Goal: Task Accomplishment & Management: Complete application form

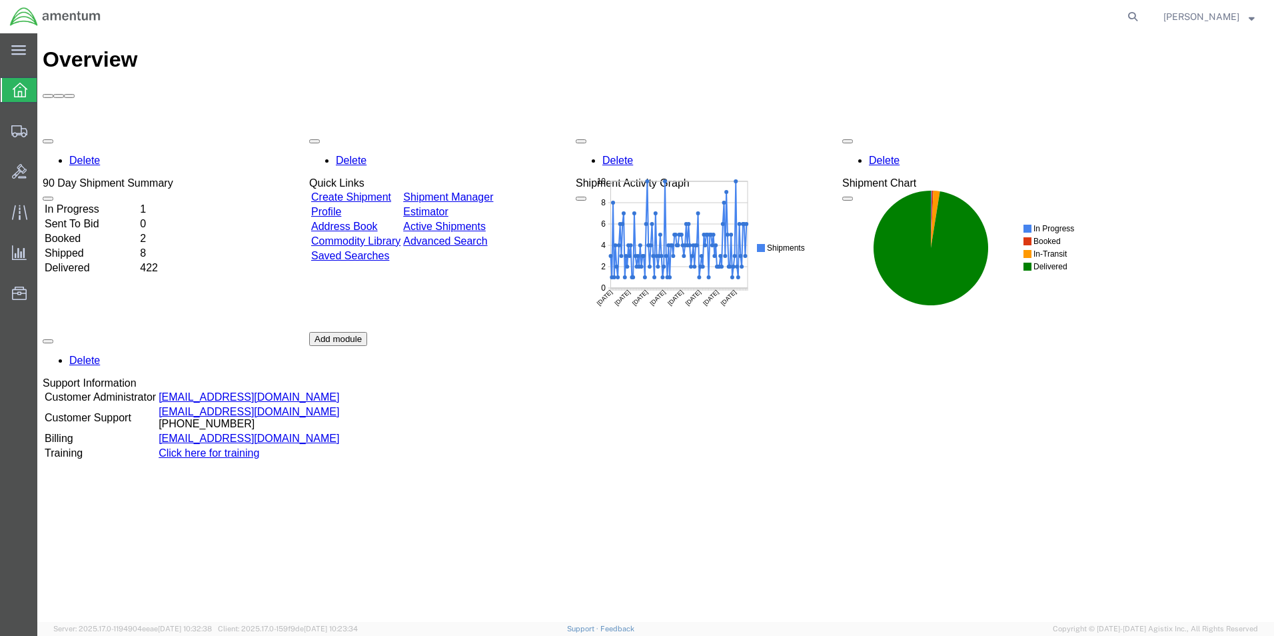
click at [379, 191] on link "Create Shipment" at bounding box center [351, 196] width 80 height 11
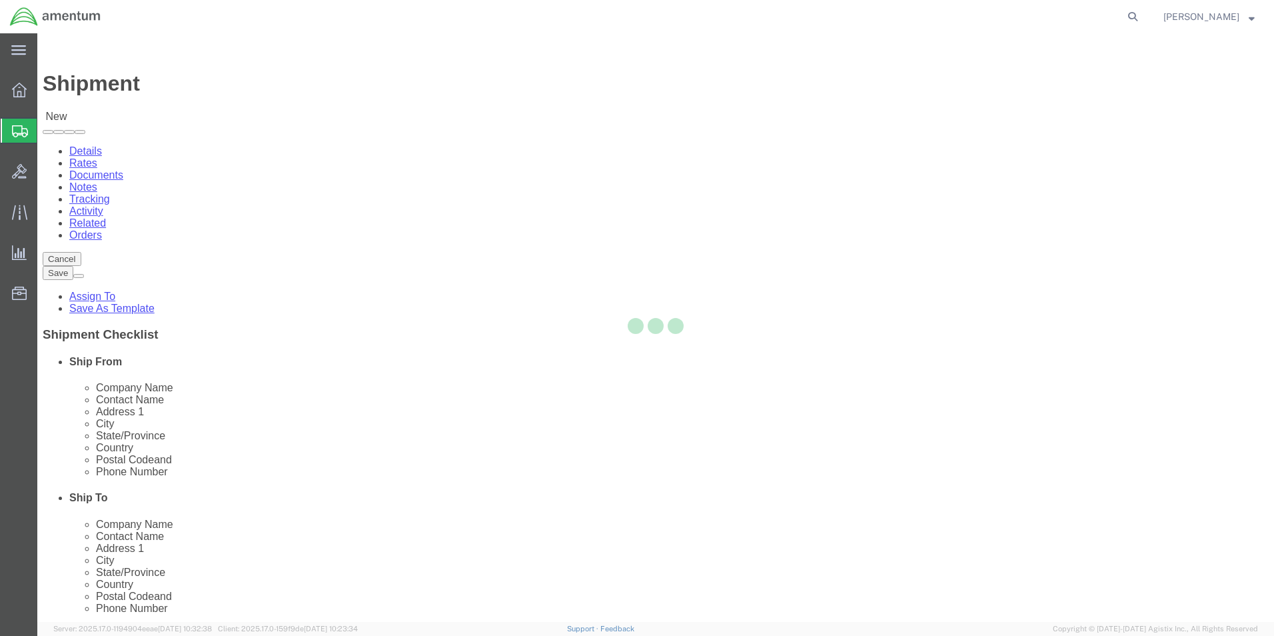
select select
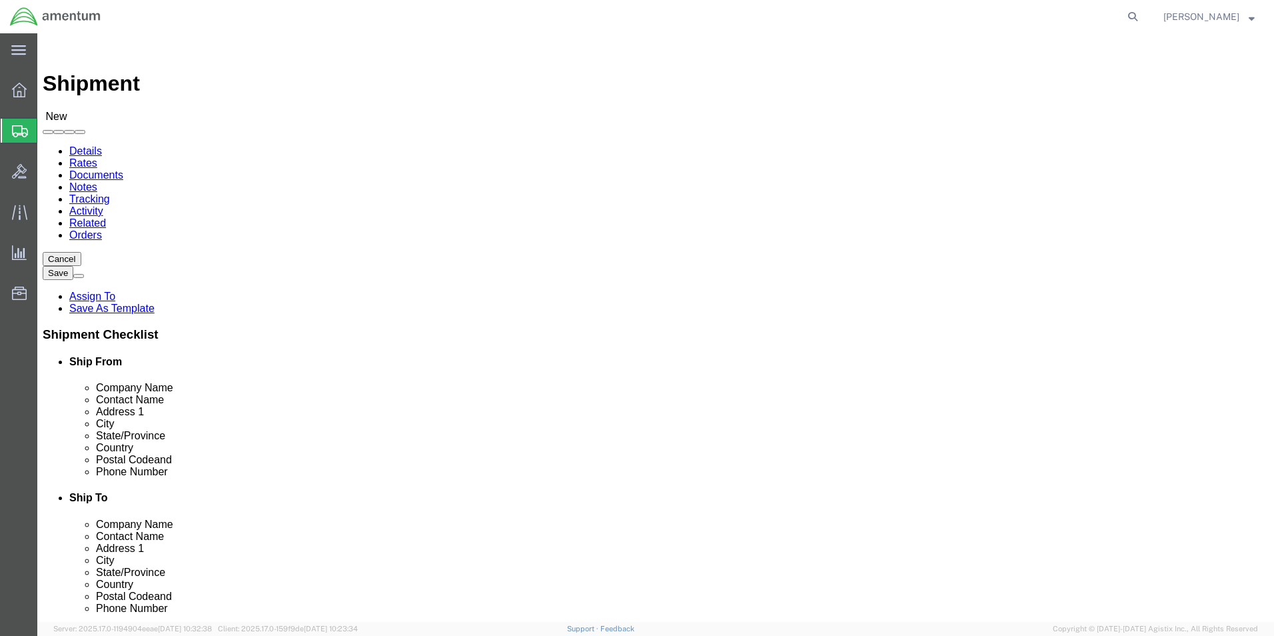
select select "MYPROFILE"
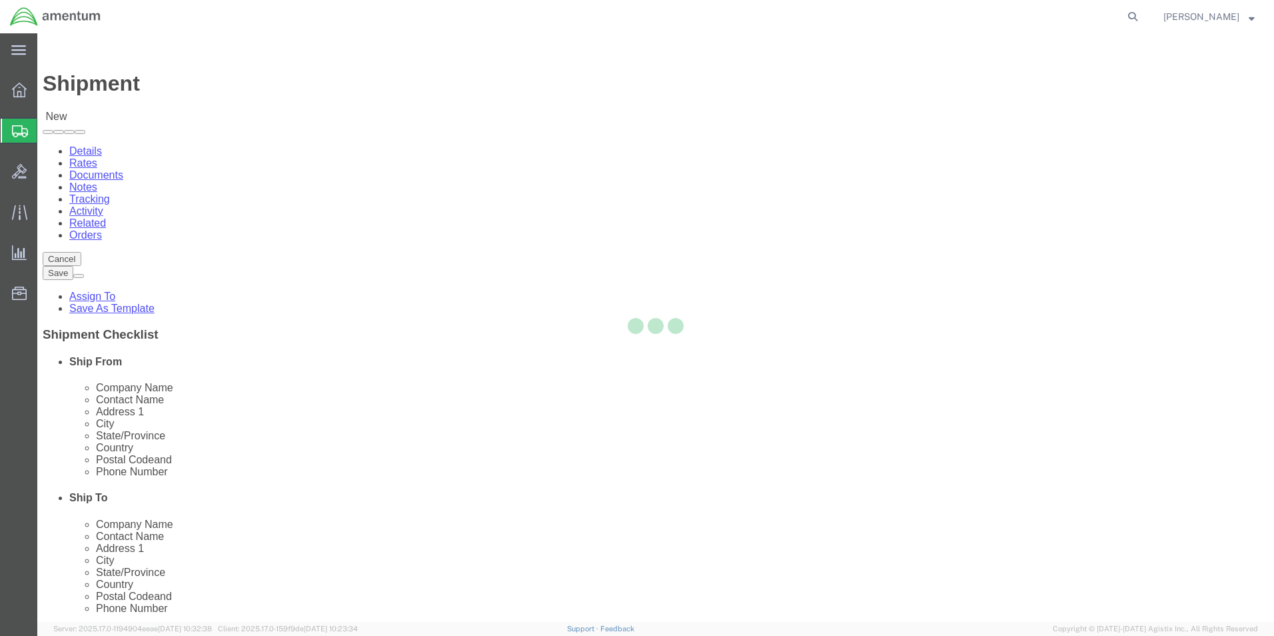
type input "Amentum Services, Inc."
type input "[PERSON_NAME]"
type input "5600 Air Cargo Road"
type input "[US_STATE][GEOGRAPHIC_DATA]"
type input "73159-1109"
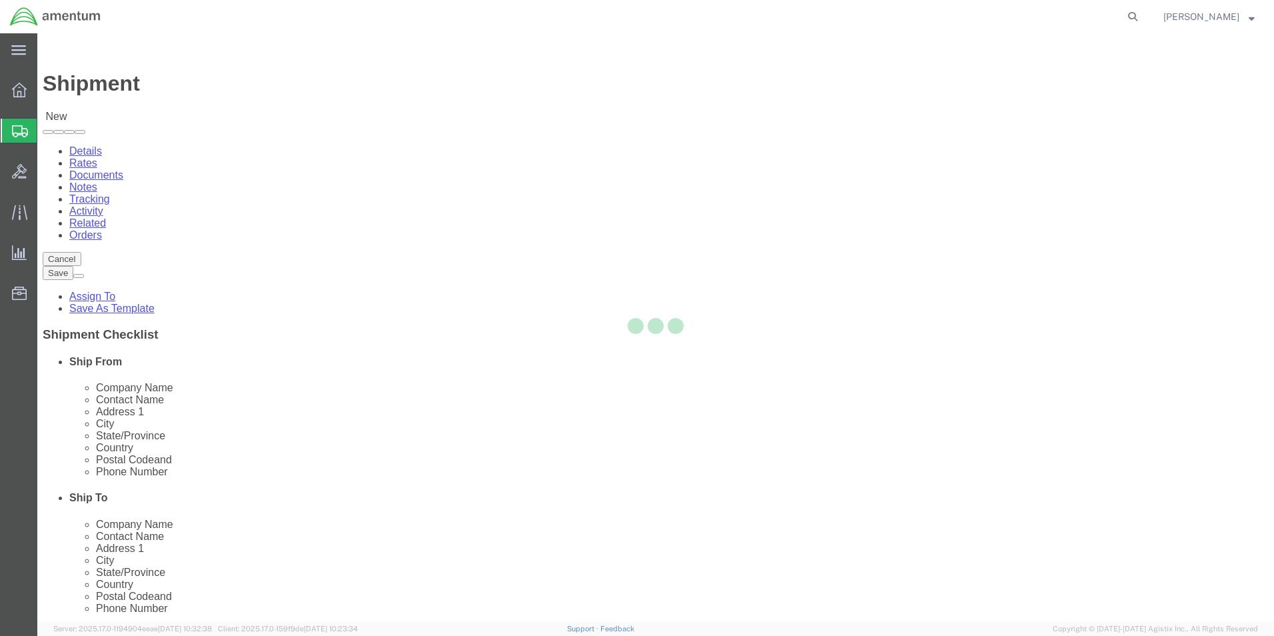
type input "[PHONE_NUMBER]"
type input "[PERSON_NAME][EMAIL_ADDRESS][PERSON_NAME][DOMAIN_NAME]"
checkbox input "true"
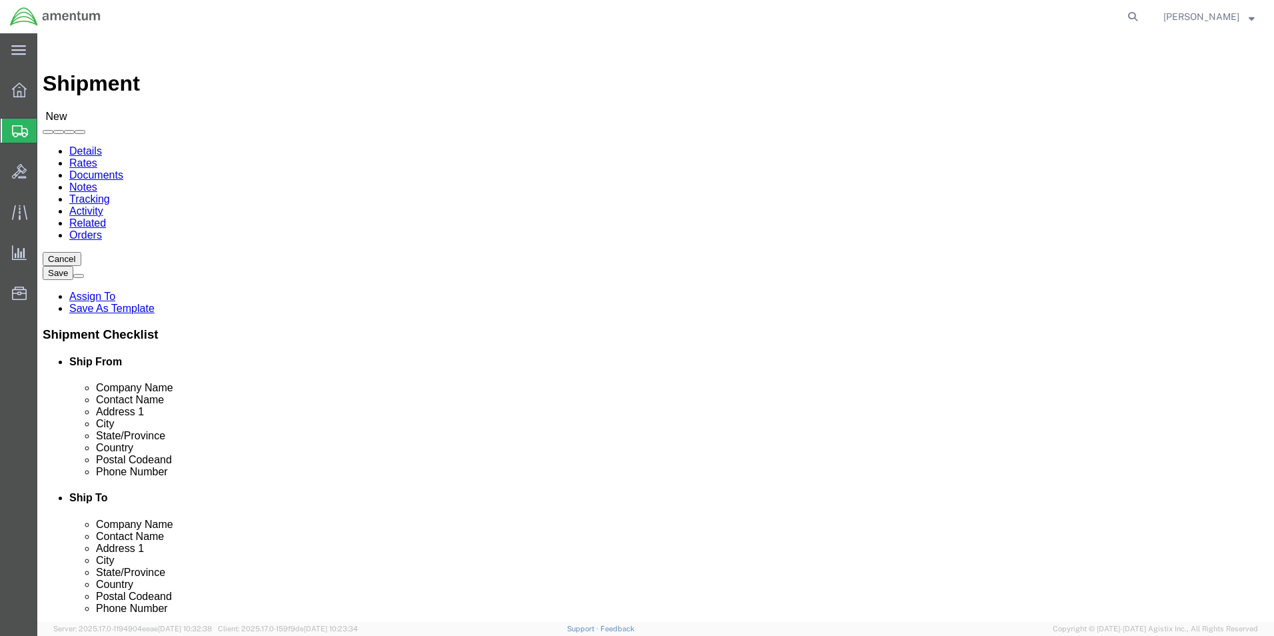
select select "OK"
type input "LRT"
select select "49940"
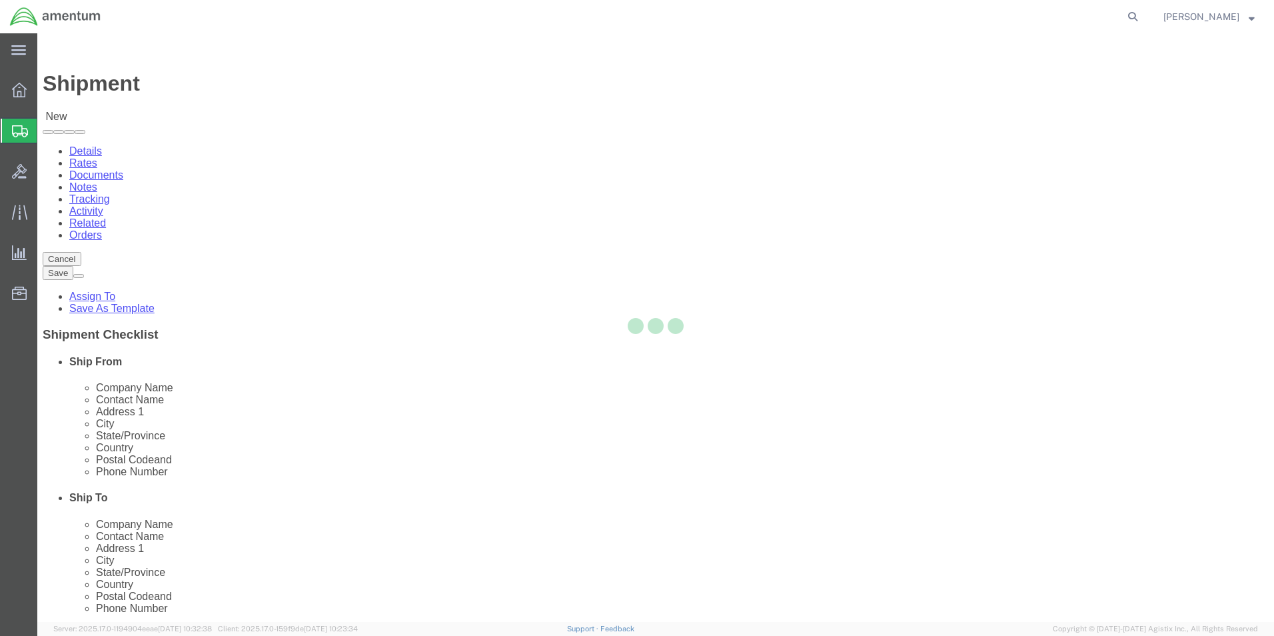
type input "Amentum Services, Inc"
type input "[PERSON_NAME][GEOGRAPHIC_DATA]"
type input "[STREET_ADDRESS][PERSON_NAME]"
type input "Hangar 3"
type input "Laredo"
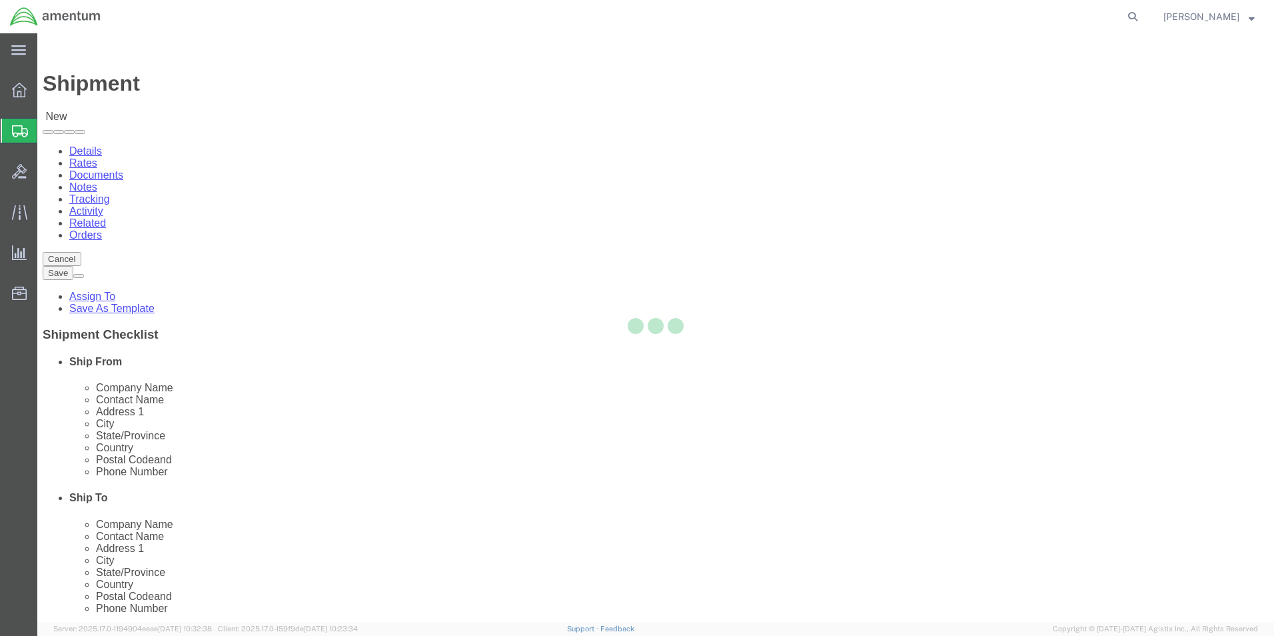
type input "78041"
type input "[PHONE_NUMBER]"
type input "[EMAIL_ADDRESS][PERSON_NAME][DOMAIN_NAME]"
checkbox input "true"
select select "[GEOGRAPHIC_DATA]"
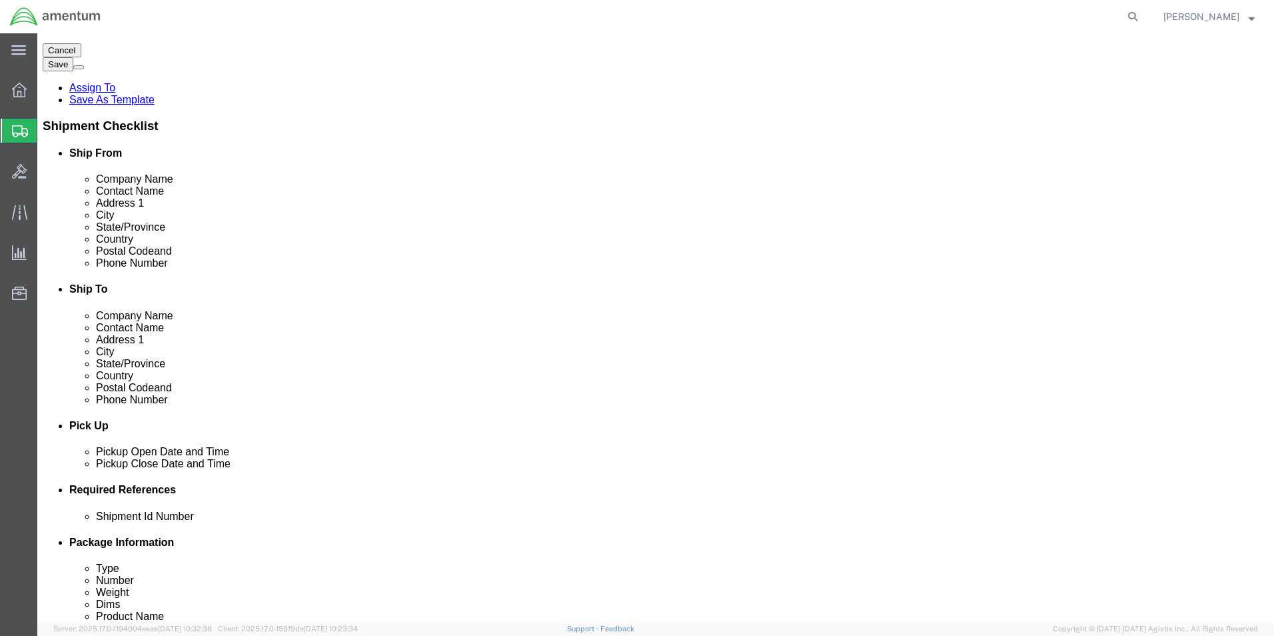
scroll to position [400, 0]
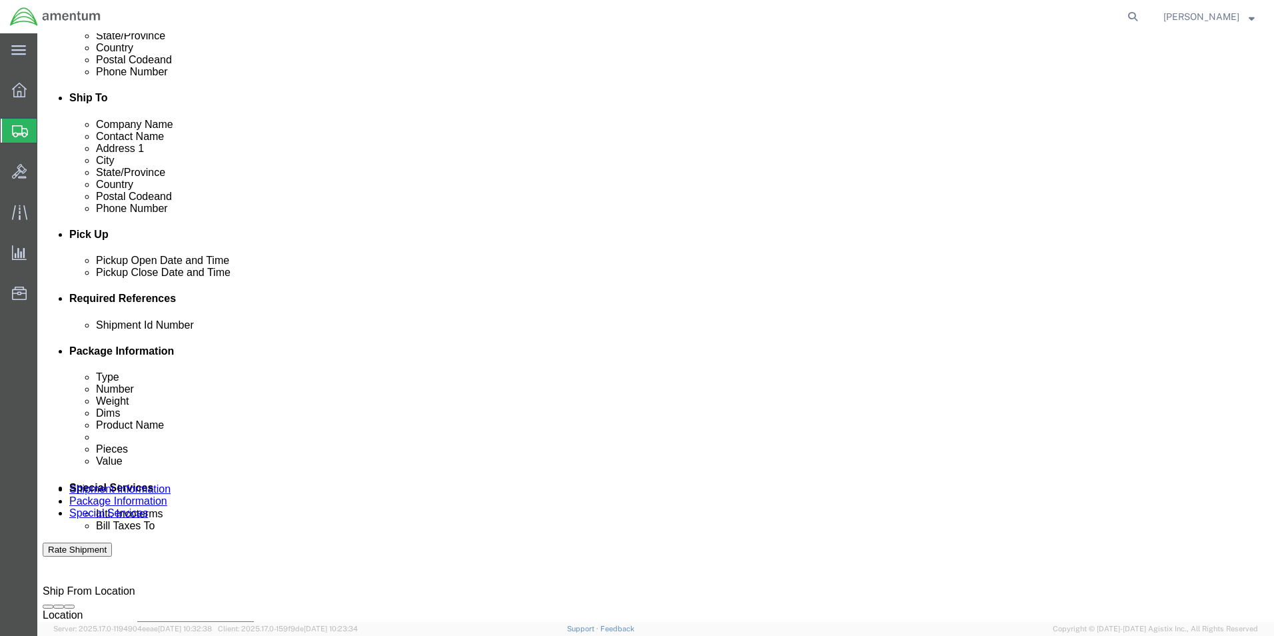
click div "[DATE] 9:00 AM"
type input "12:00 AM"
type input "12:00 PM"
click button "Apply"
click div "[DATE] 1:00 PM"
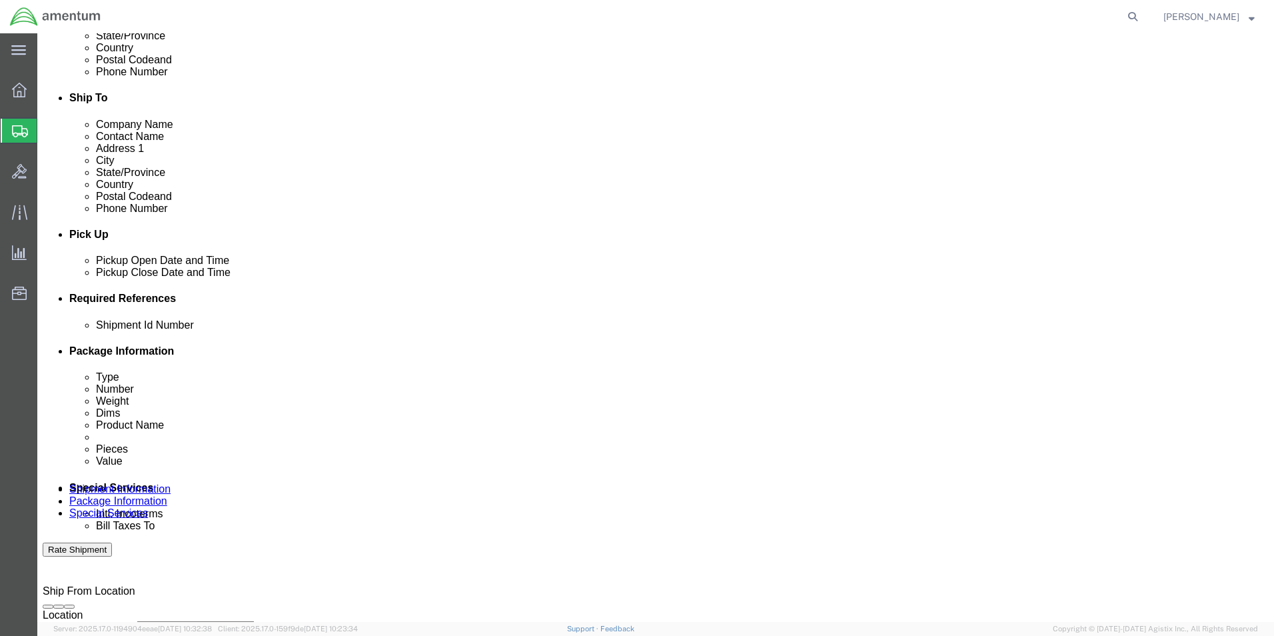
type input "15:00 PM"
click button "Apply"
click button "Add reference"
click input "text"
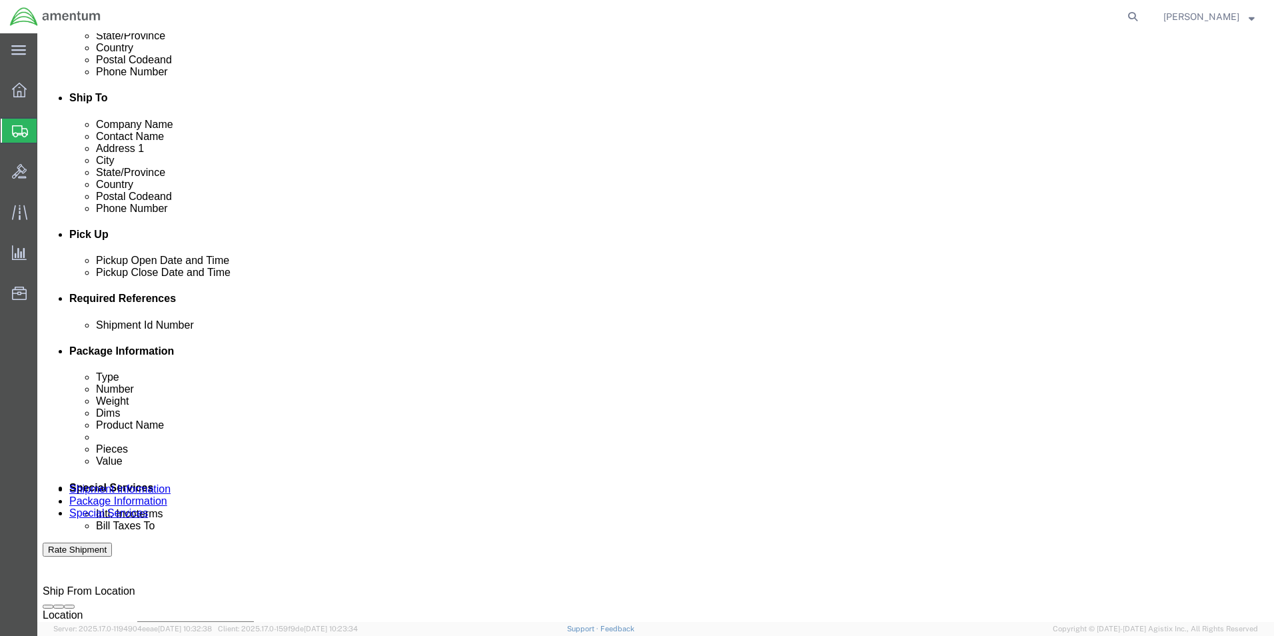
type input "95013"
select select "CUSTREF"
type input "325599"
select select "DEPT"
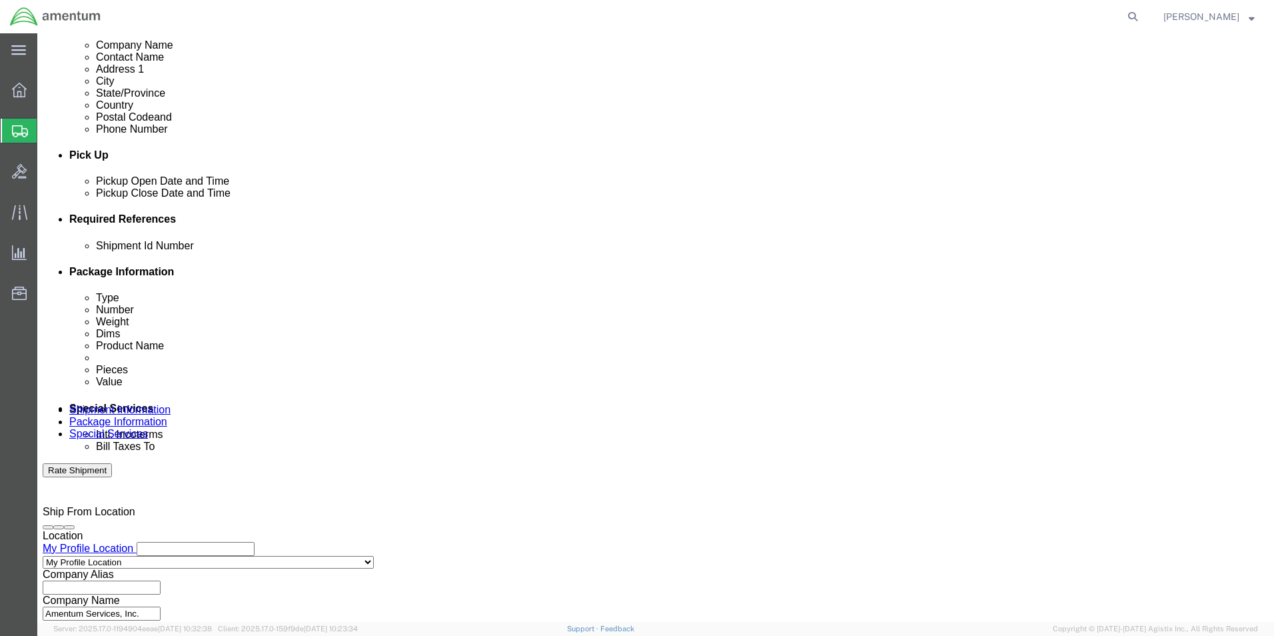
scroll to position [556, 0]
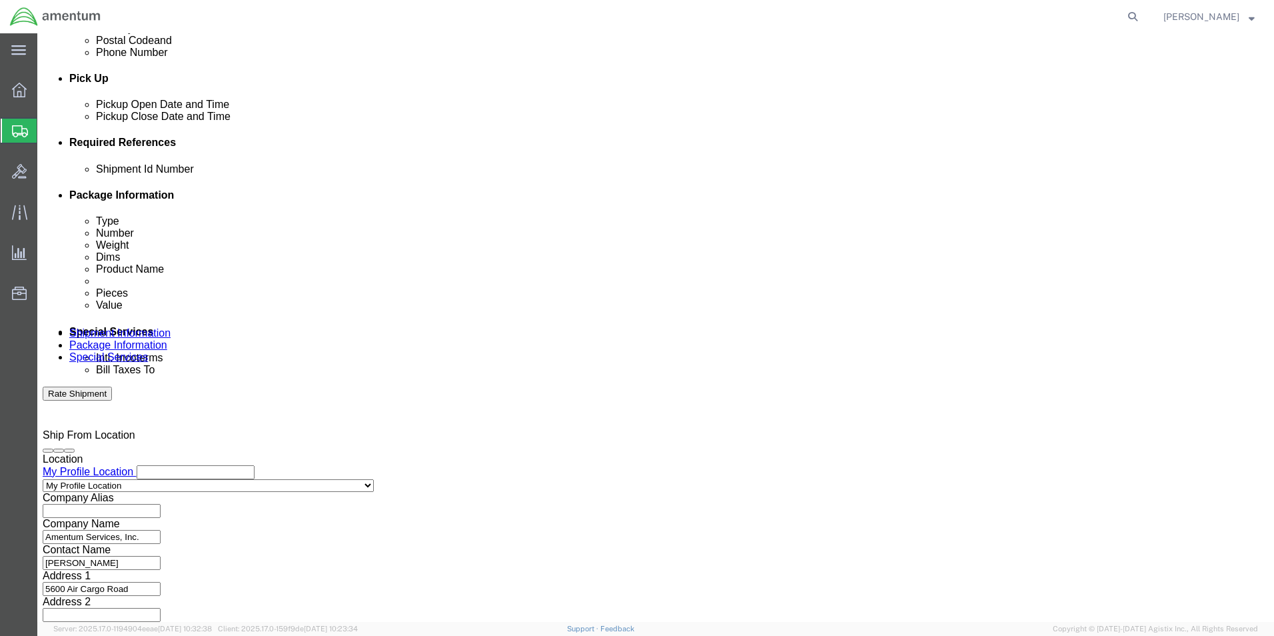
type input "CBP"
click button "Continue"
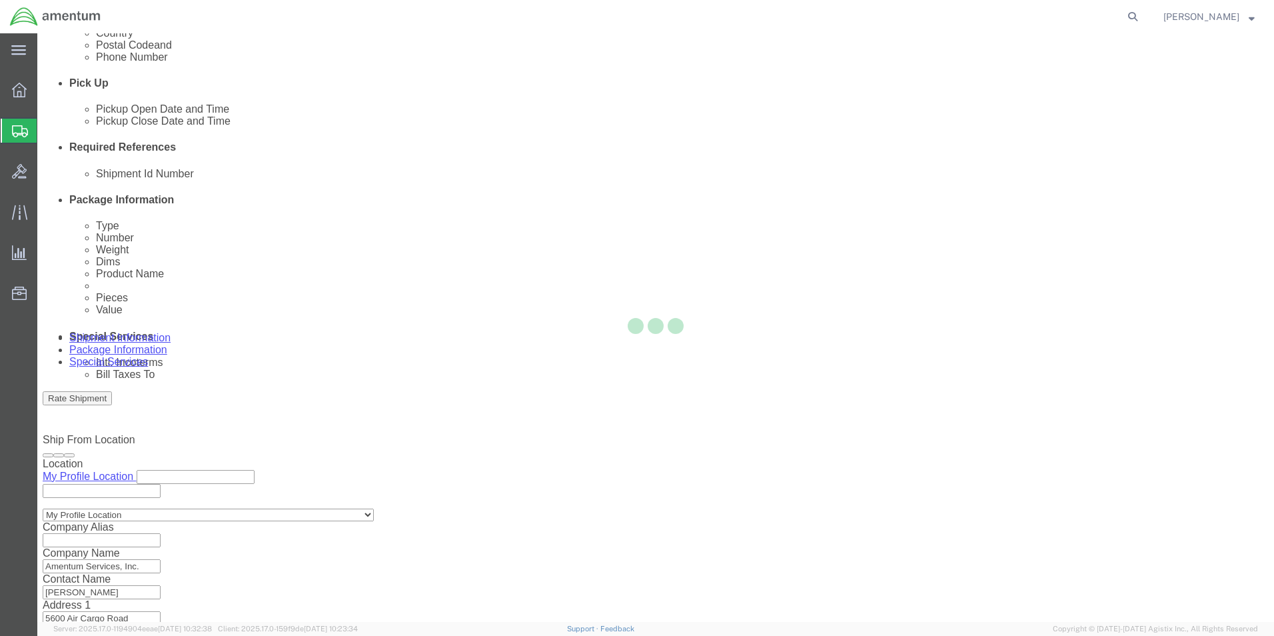
select select "CBOX"
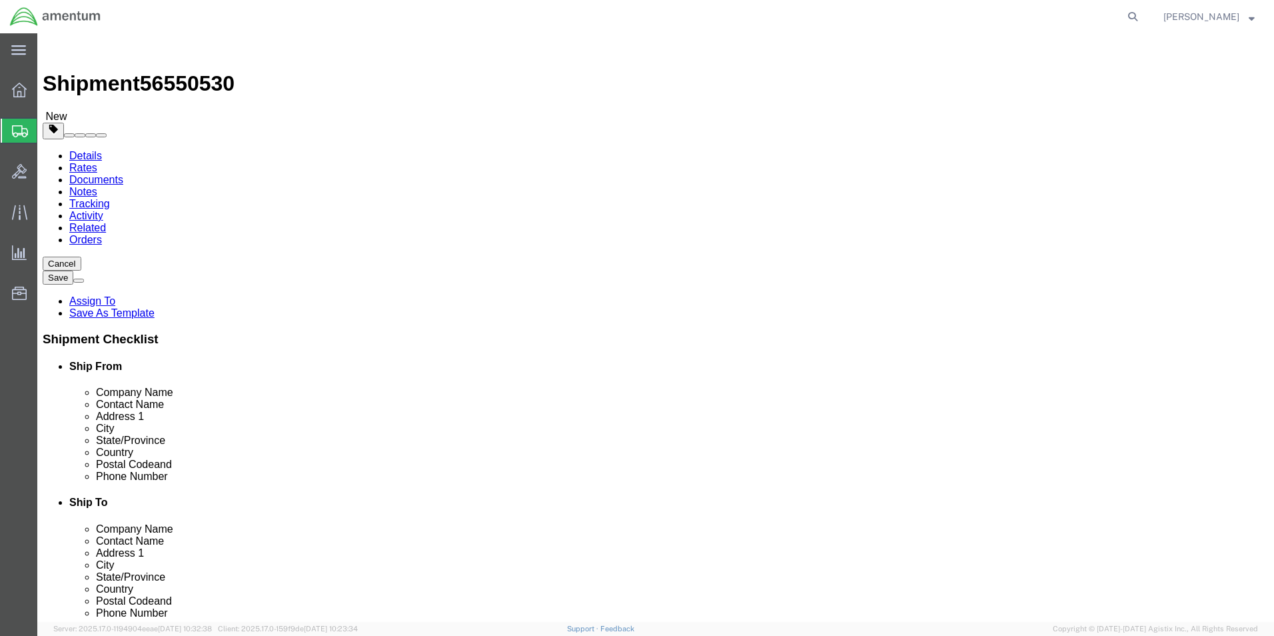
click input "text"
type input "23"
type input "5"
type input "5.00"
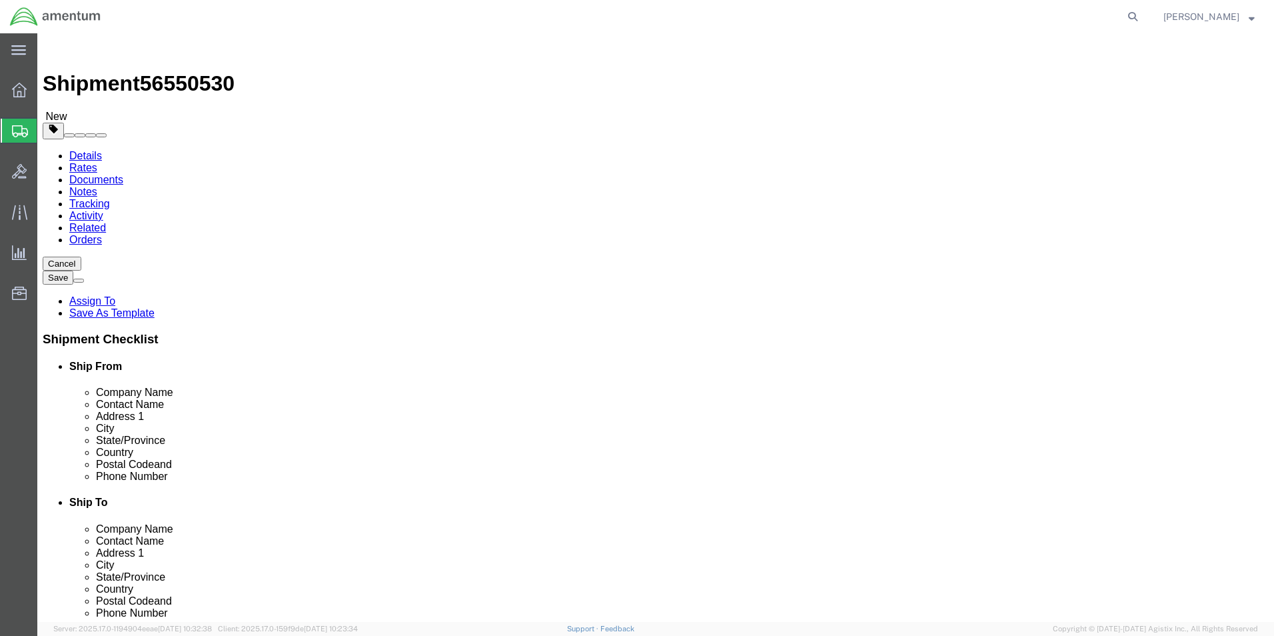
click link "Add Content"
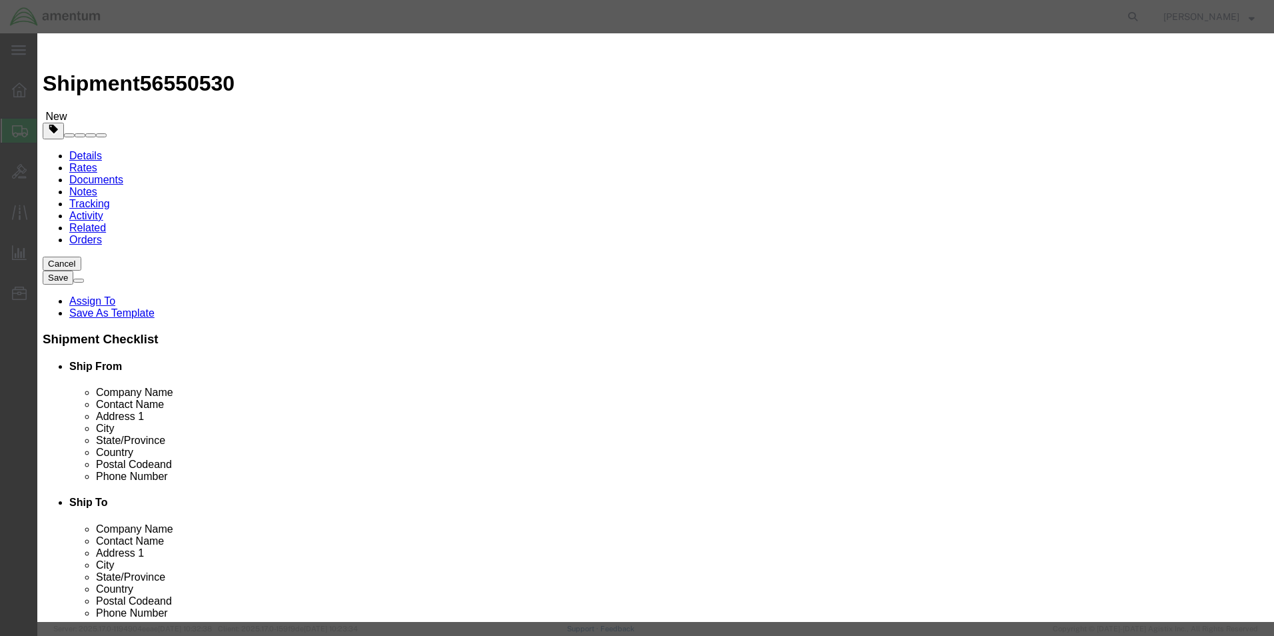
click input "text"
type input "HOSE KIT"
type input "1.00"
type input "1000.00"
select select "USD"
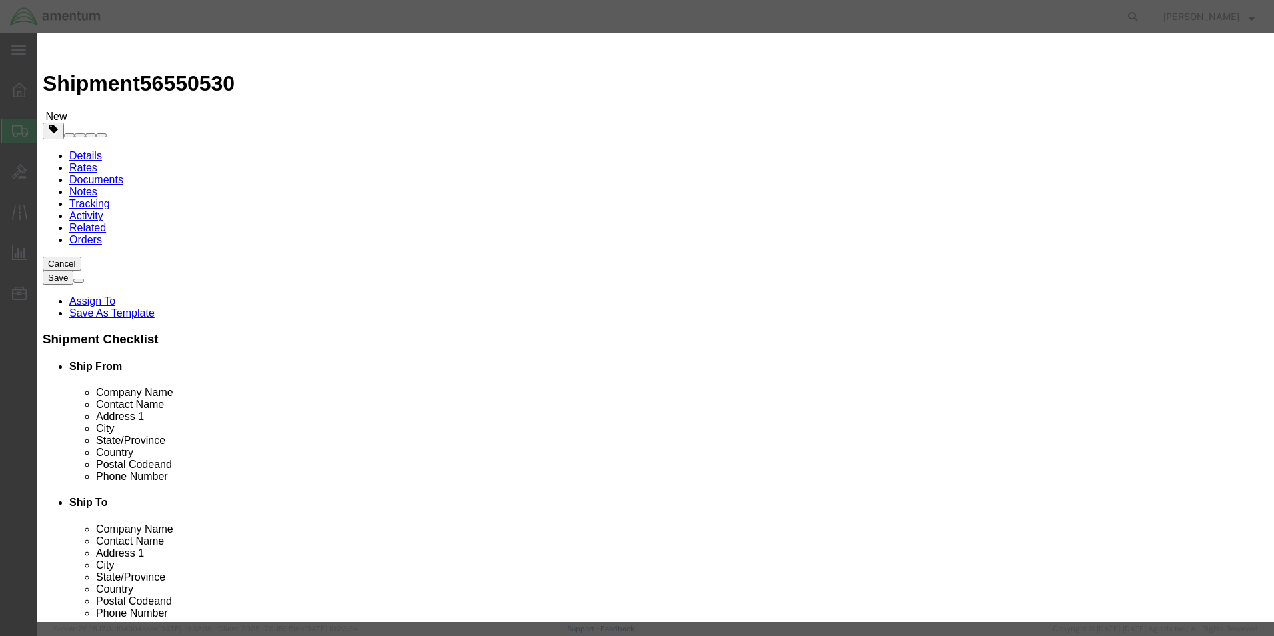
click button "Save & Close"
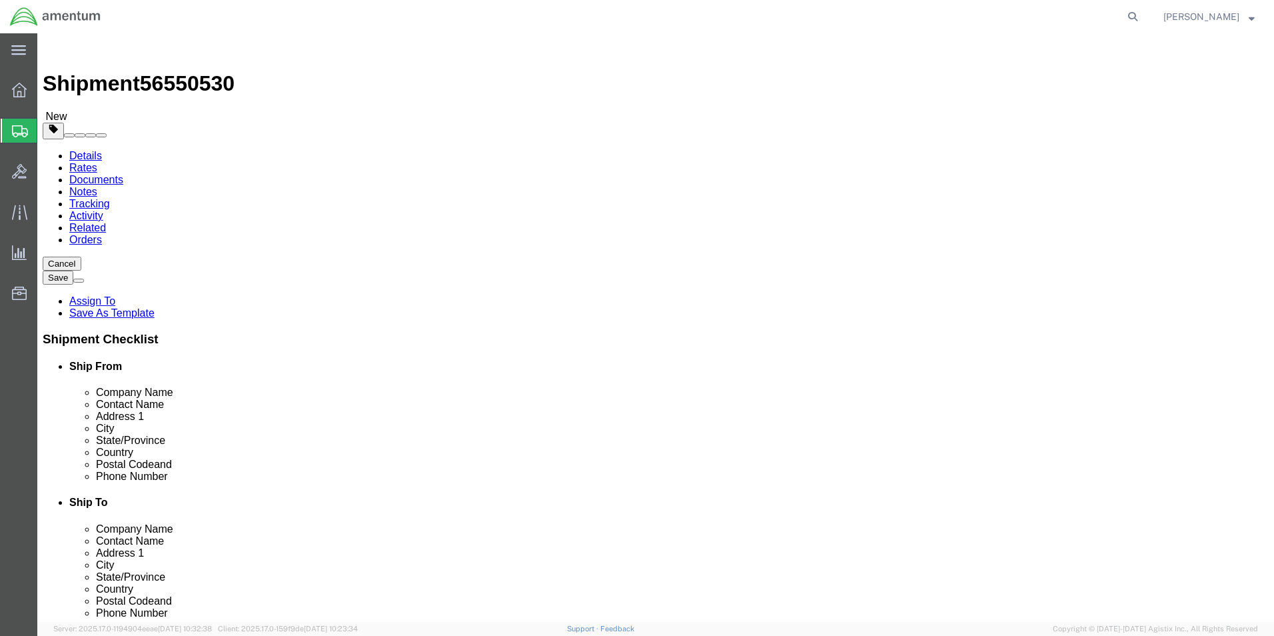
click button "Rate Shipment"
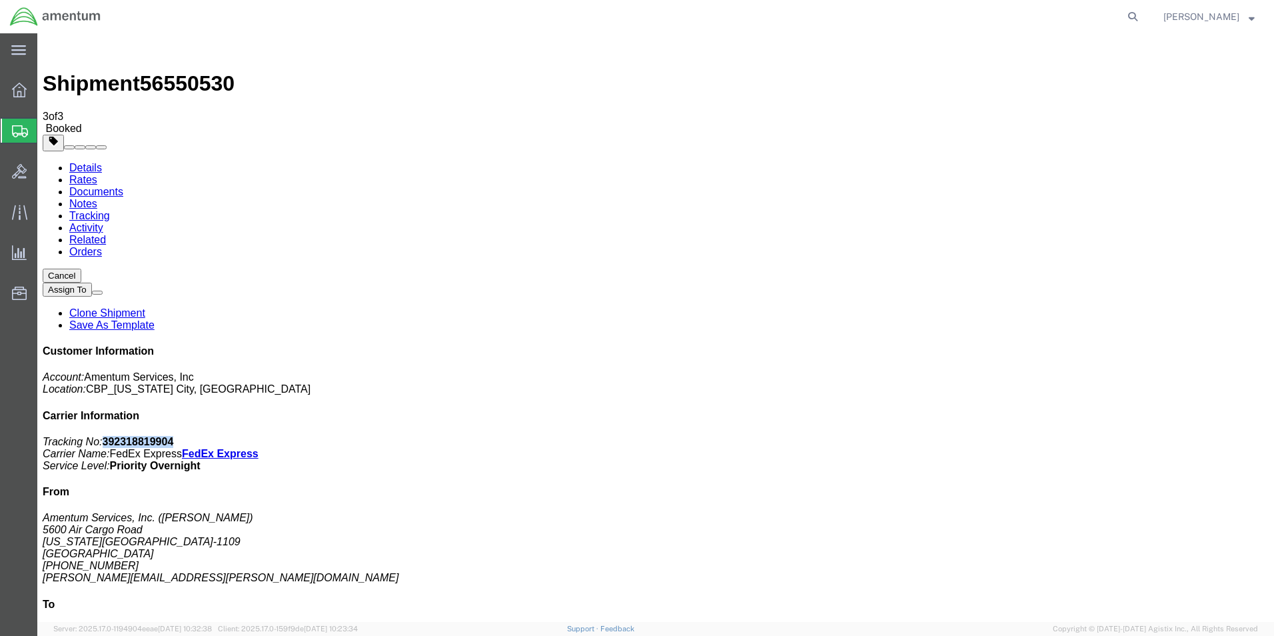
drag, startPoint x: 1152, startPoint y: 202, endPoint x: 1086, endPoint y: 207, distance: 66.2
click at [1086, 436] on p "Tracking No: 392318819904 Carrier Name: FedEx Express FedEx Express Service Lev…" at bounding box center [656, 454] width 1226 height 36
copy b "392318819904"
drag, startPoint x: 556, startPoint y: 239, endPoint x: 1264, endPoint y: 313, distance: 711.7
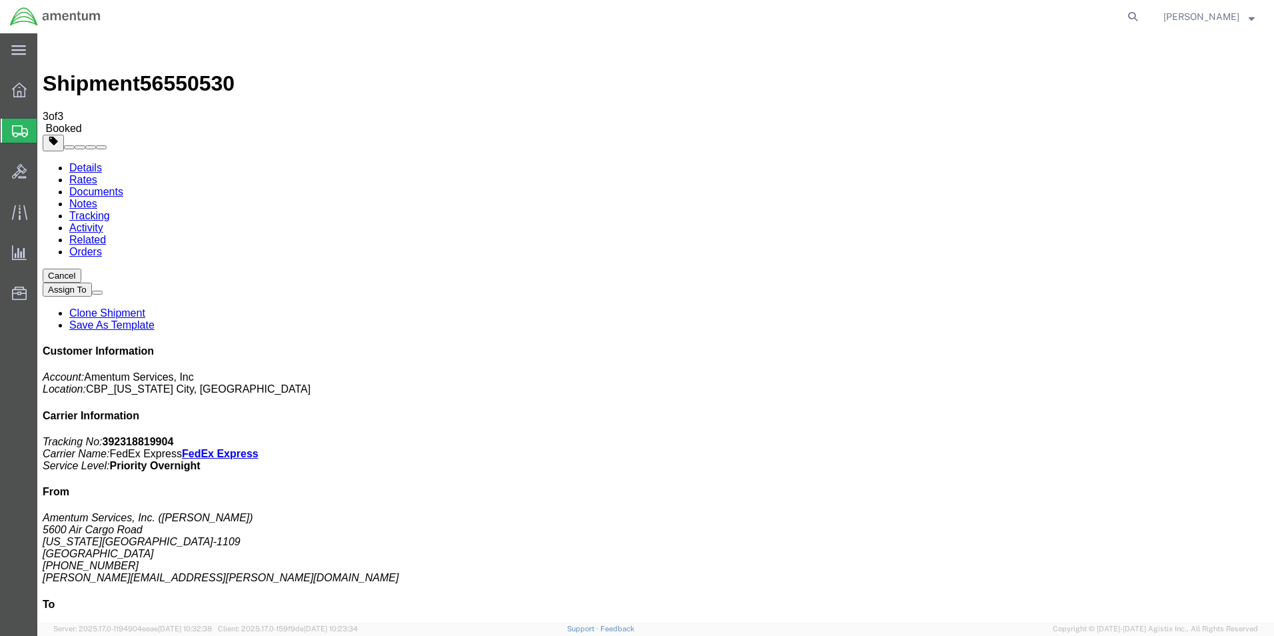
drag, startPoint x: 13, startPoint y: 44, endPoint x: 23, endPoint y: 50, distance: 12.2
click at [13, 44] on svg-icon at bounding box center [18, 49] width 15 height 13
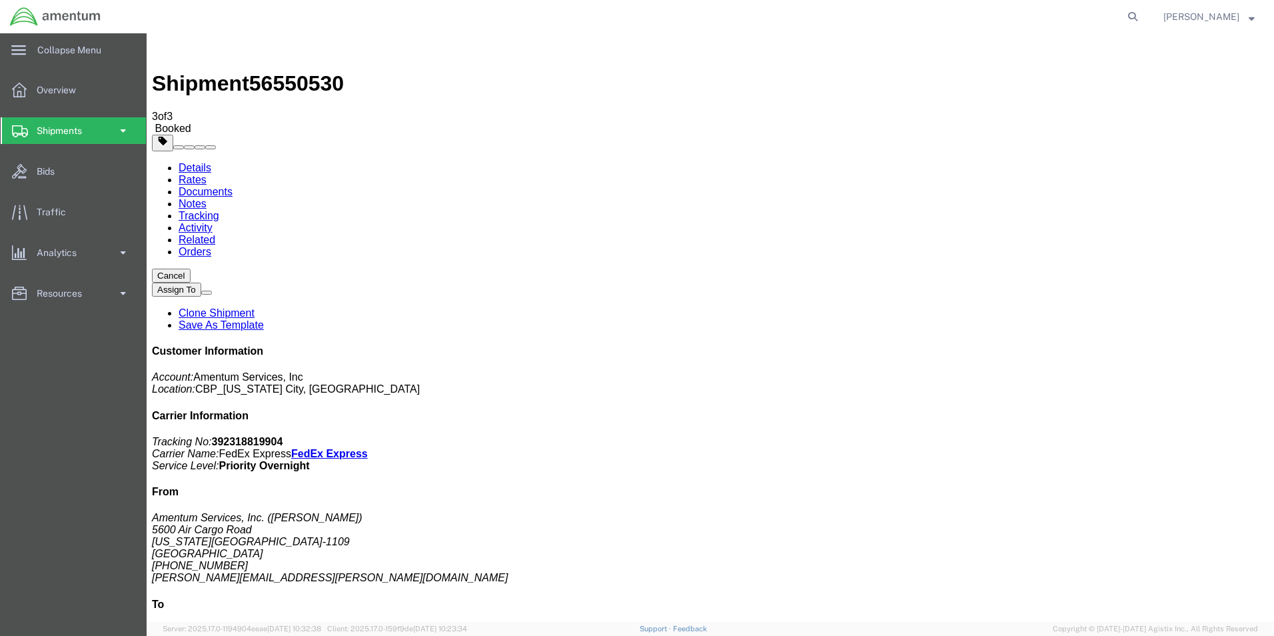
click at [127, 128] on span at bounding box center [122, 130] width 11 height 27
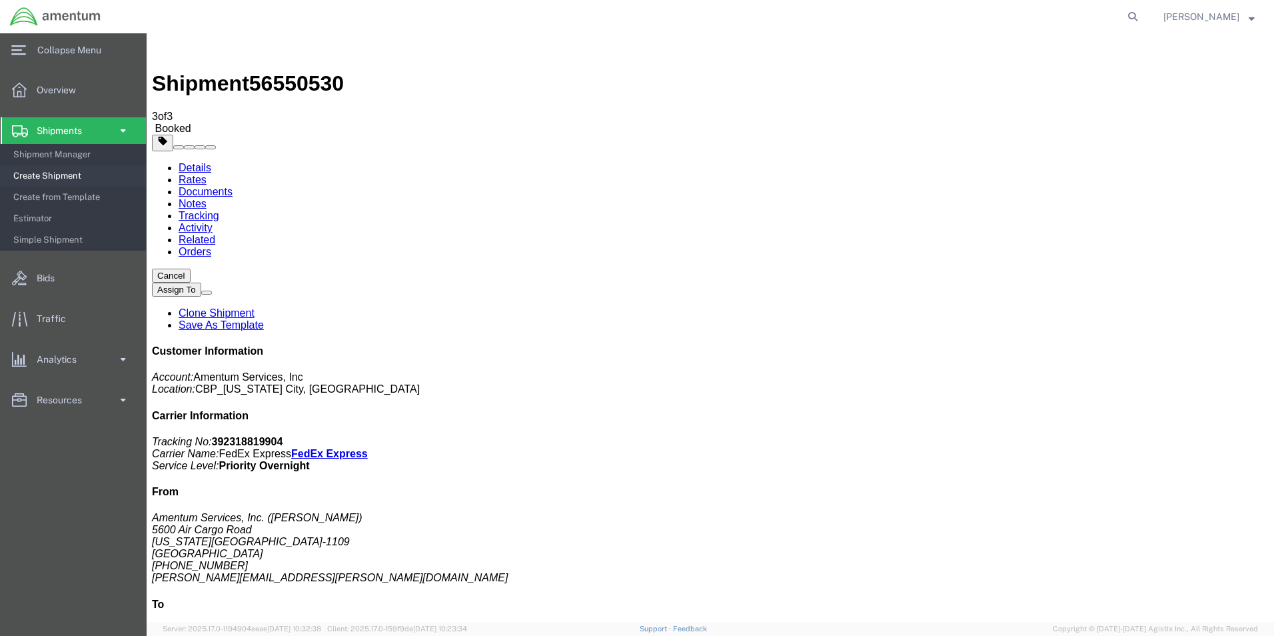
click at [71, 173] on span "Create Shipment" at bounding box center [74, 176] width 123 height 27
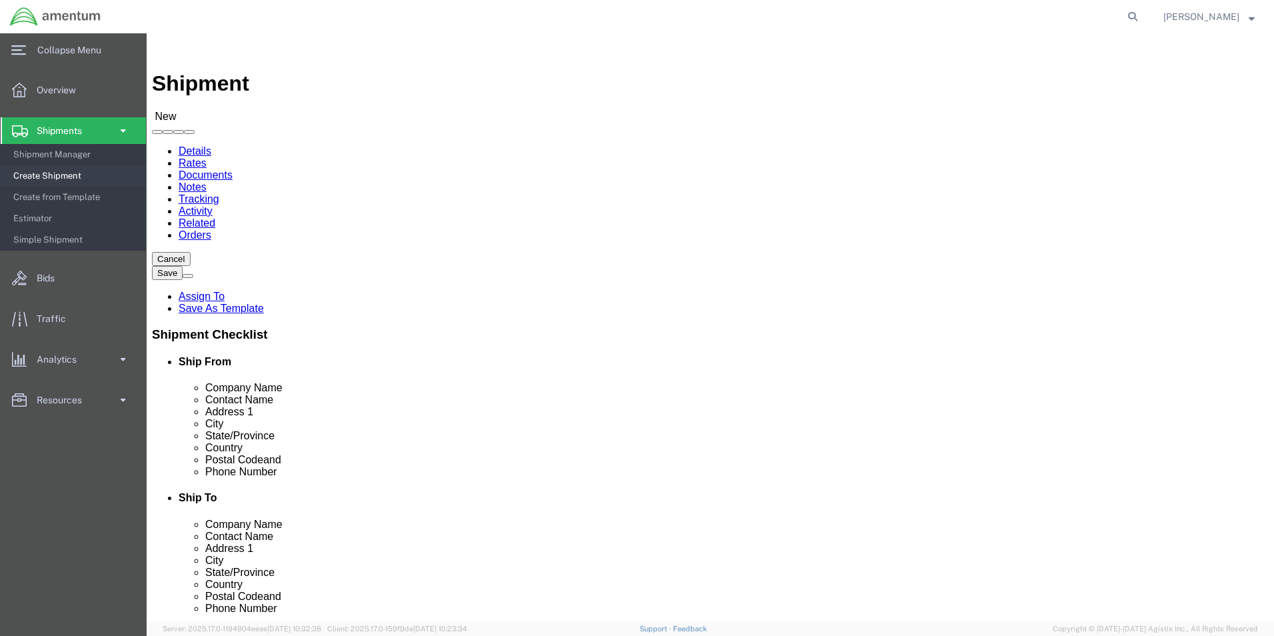
select select "MYPROFILE"
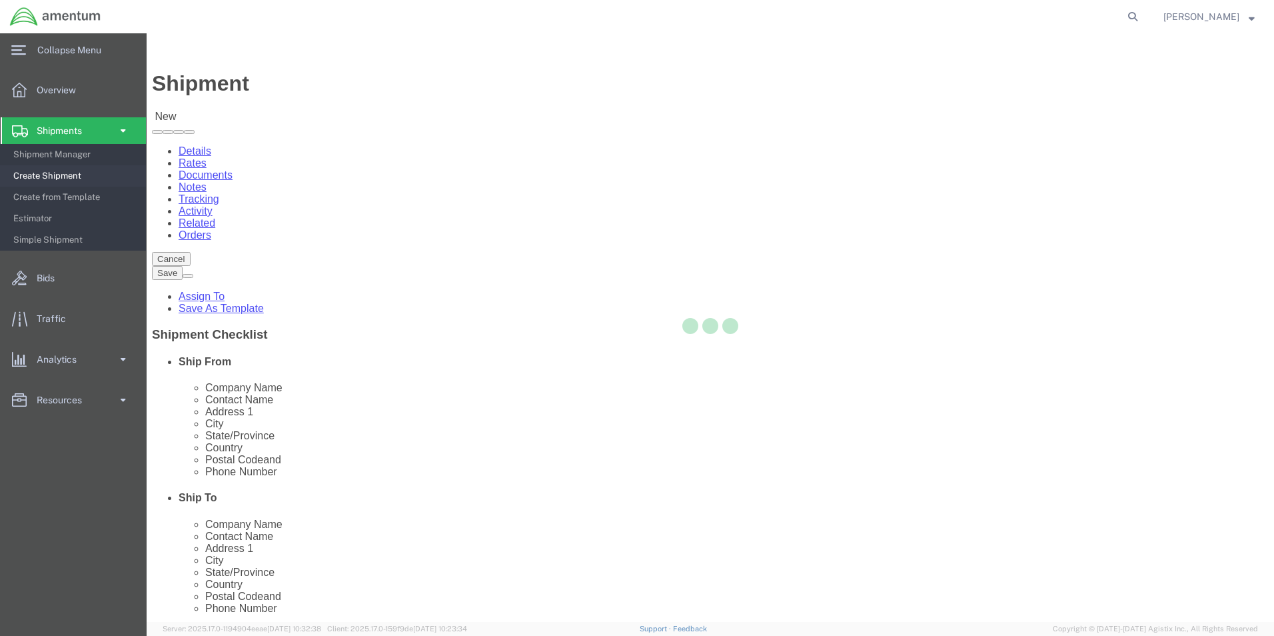
select select "OK"
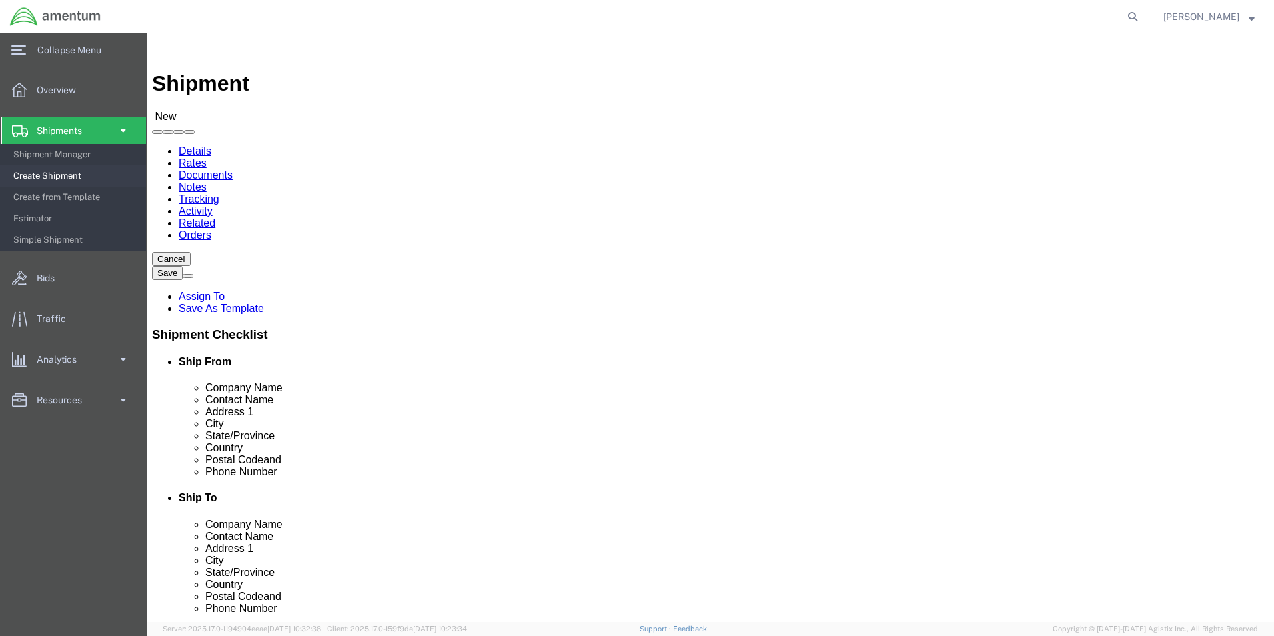
type input "EPR"
select select "49933"
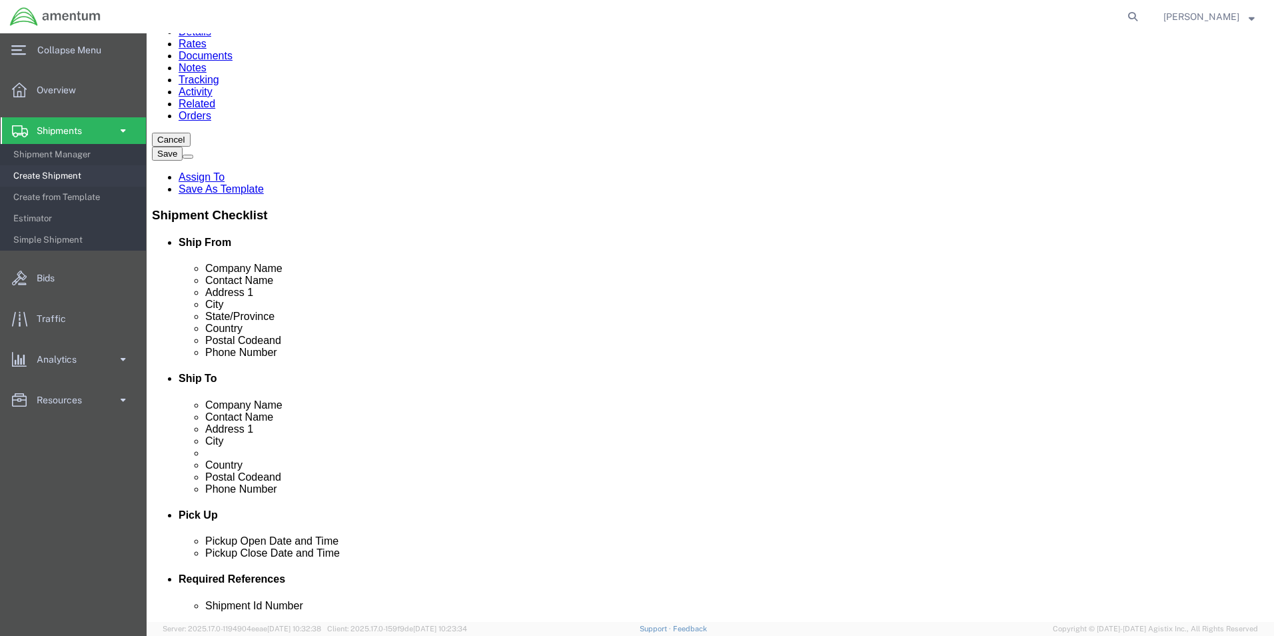
scroll to position [267, 0]
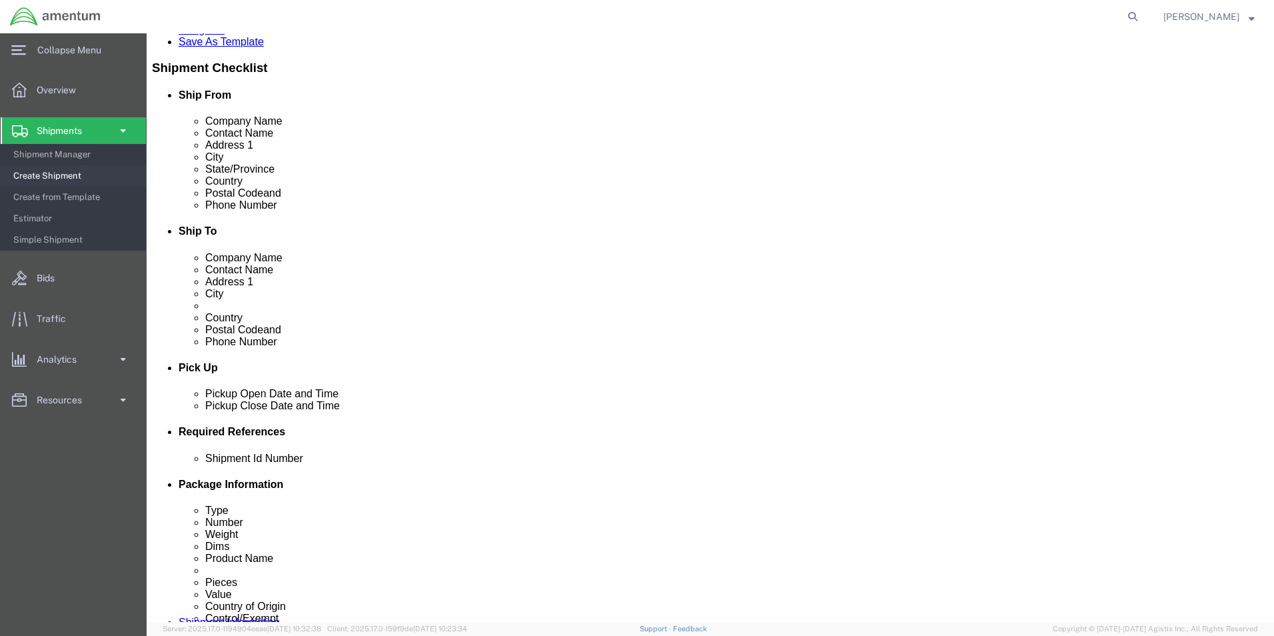
click div "[DATE] 9:00 AM"
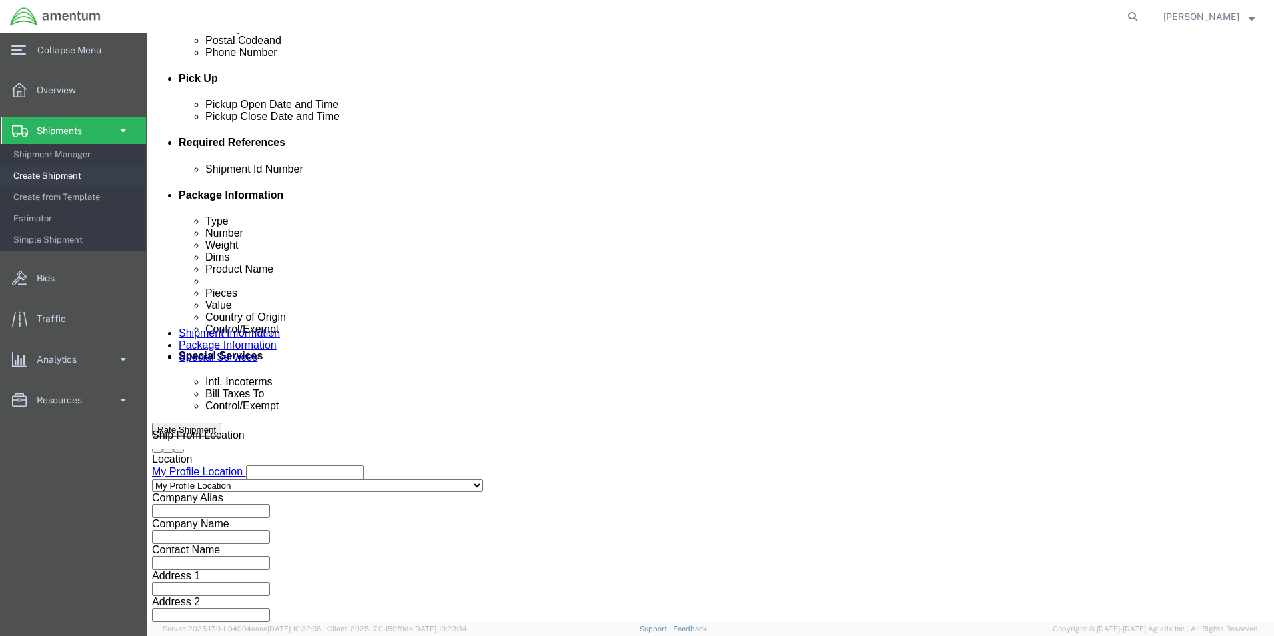
type input "12:00 PM"
click button "Apply"
click div "[DATE] 1:00 PM"
type input "3:00 PM"
click div "Close Time 3:00 PM [DATE] 1:00 PM - [DATE] 1:00 PM Cancel Apply"
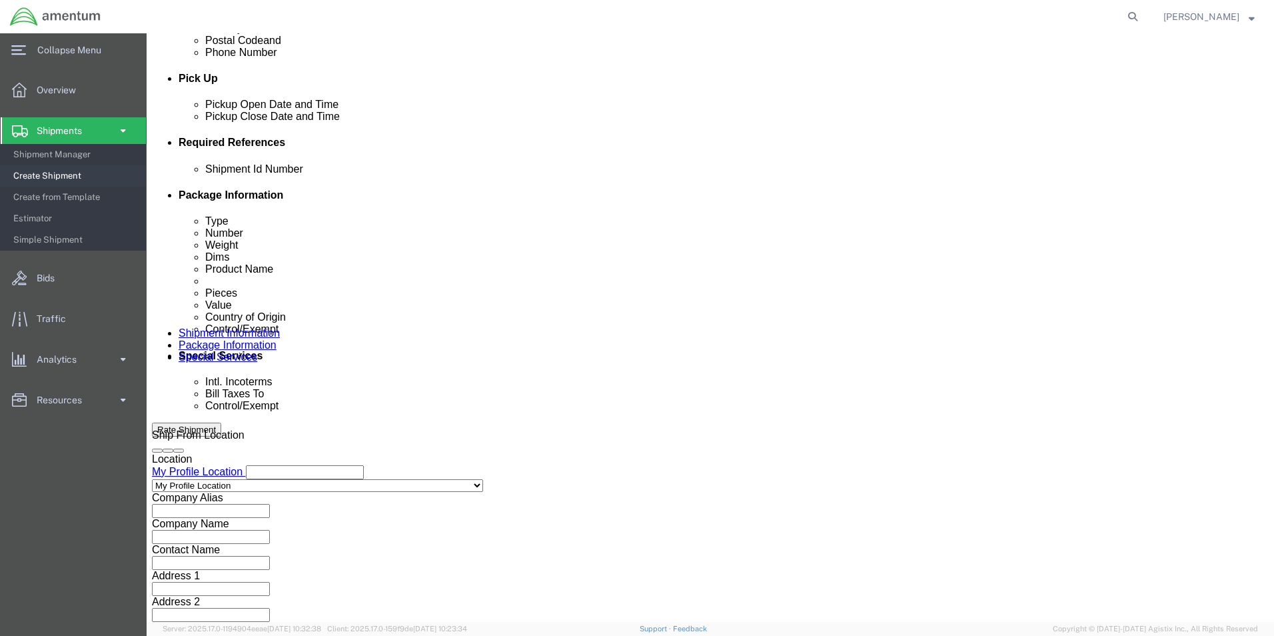
click button "Apply"
click button "Add reference"
click input "text"
type input "95014"
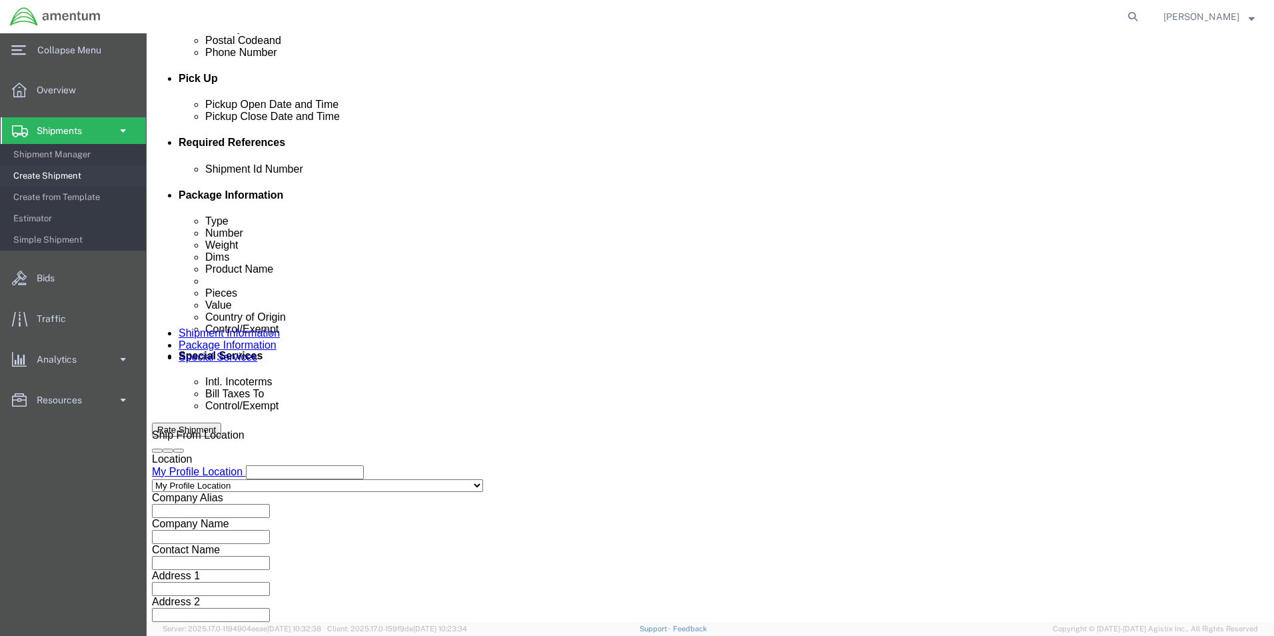
select select "CUSTREF"
type input "325689"
select select "DEPT"
type input "CBP"
click button "Continue"
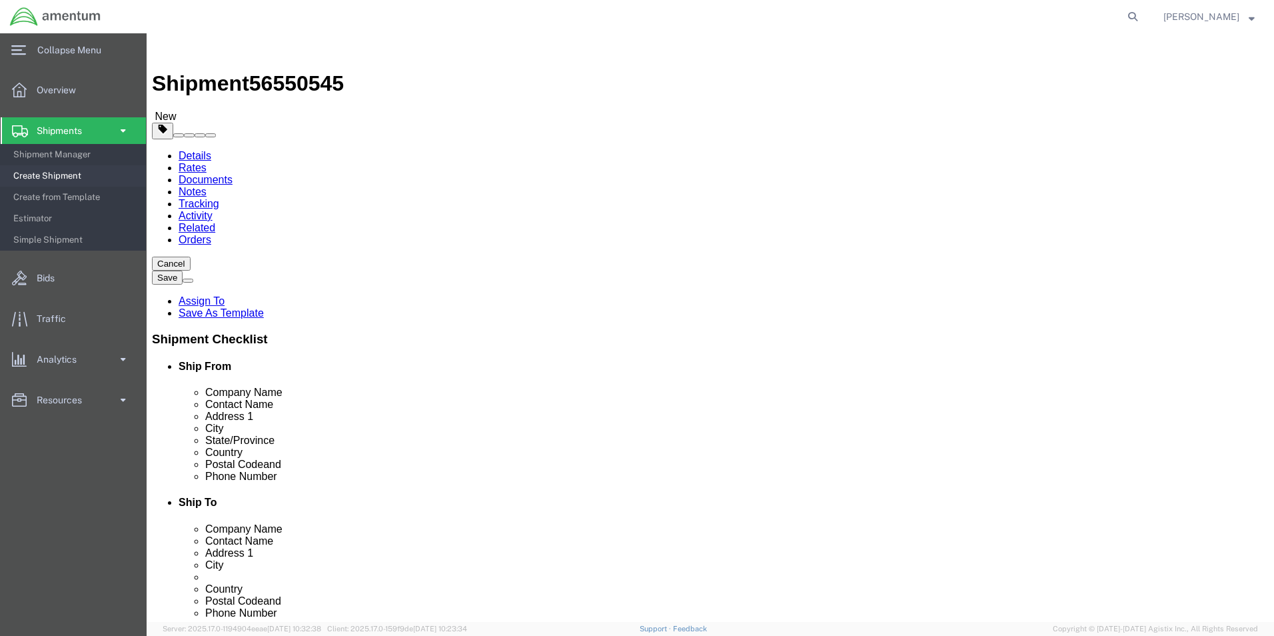
click select "Select BCK Boxes Bale(s) Basket(s) Bolt(s) Bottle(s) Buckets Bulk Bundle(s) Can…"
select select "SBX"
click select "Select BCK Boxes Bale(s) Basket(s) Bolt(s) Bottle(s) Buckets Bulk Bundle(s) Can…"
type input "12.25"
type input "11.00"
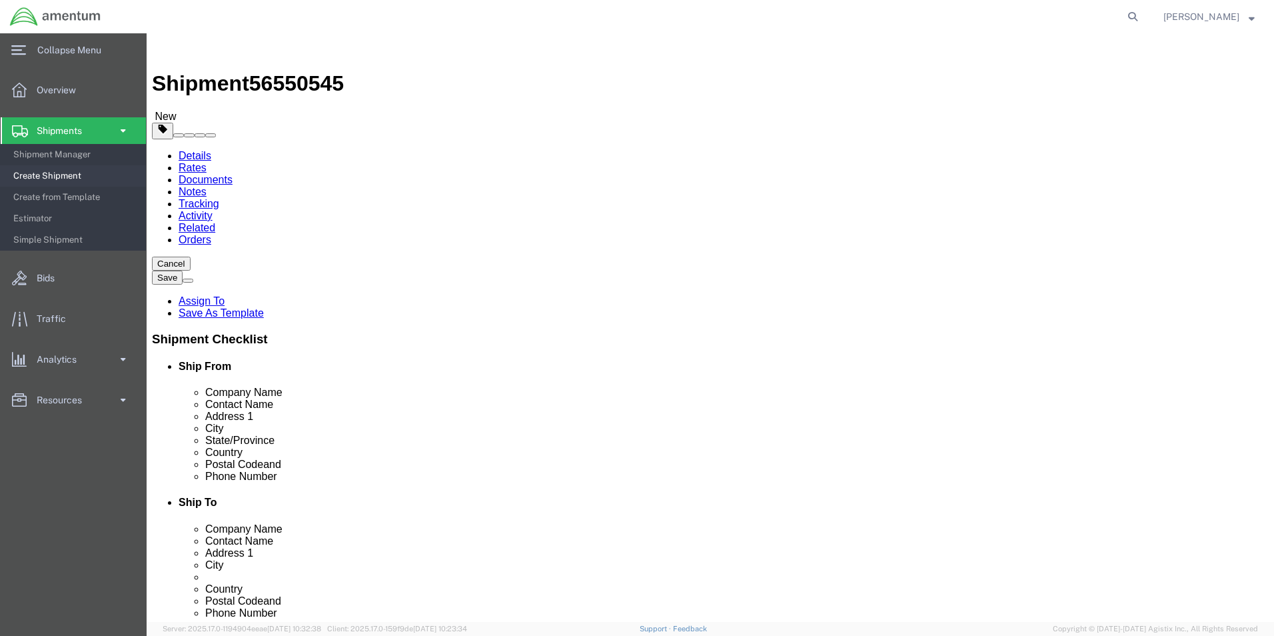
type input "1.50"
click input "0.00"
type input "1.00"
click link "Add Content"
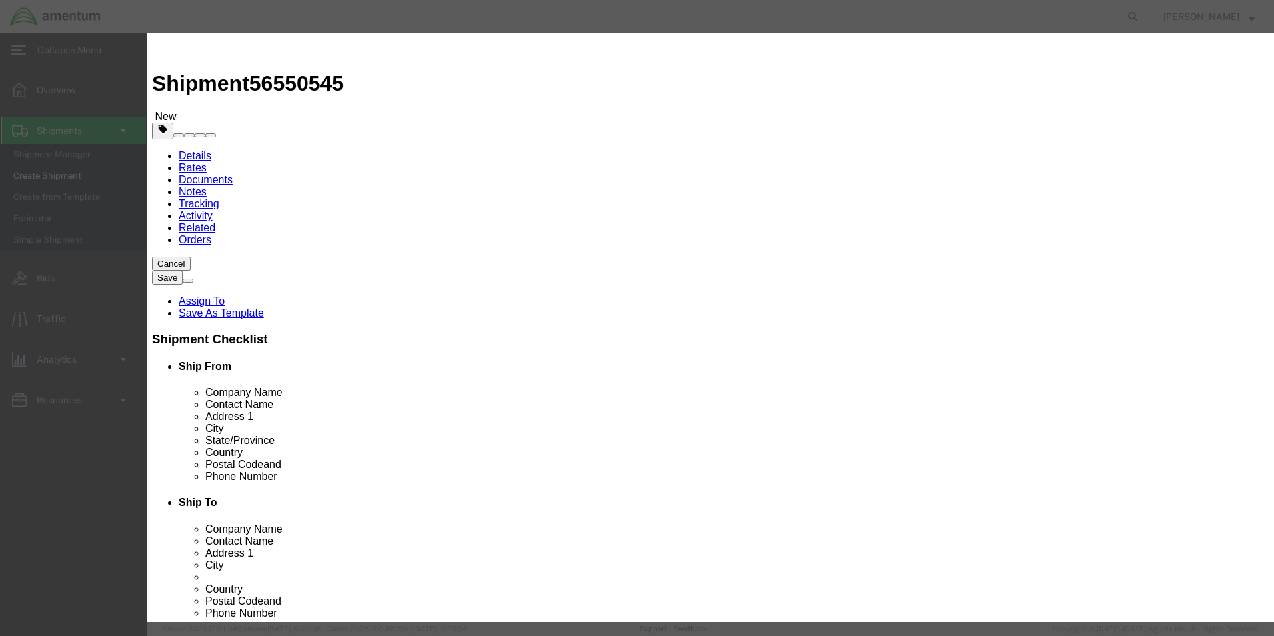
click input "text"
type input "SCREW"
type input "1.00"
click input "text"
type input "4.00"
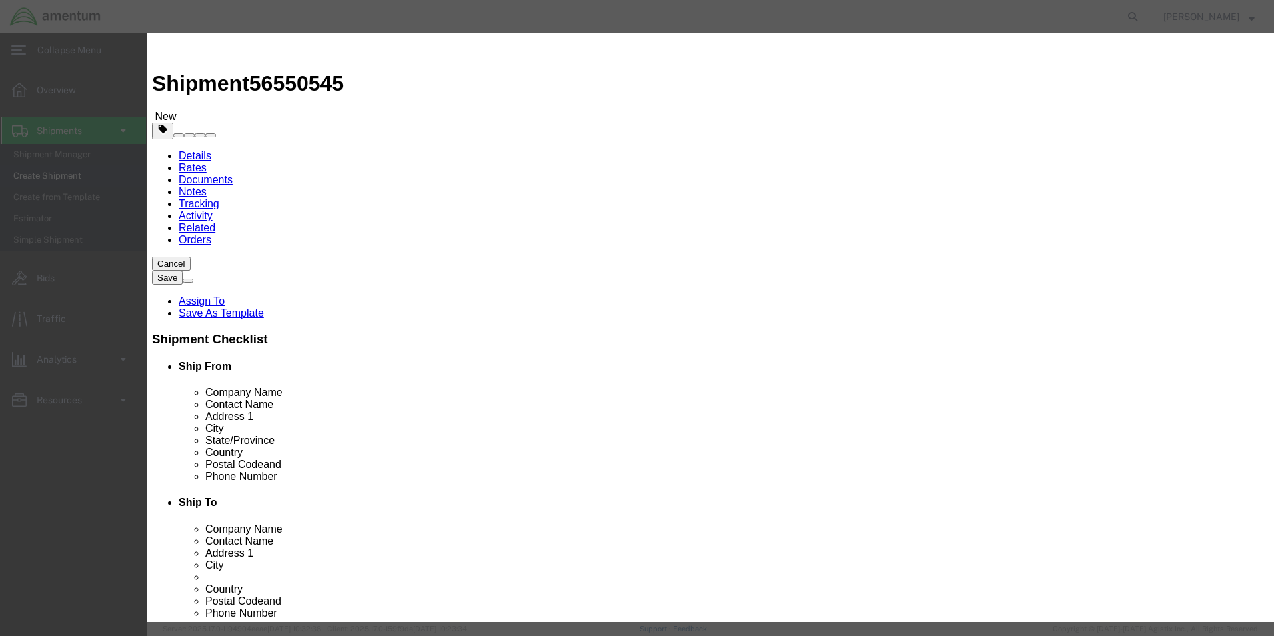
select select "USD"
click select "Select [GEOGRAPHIC_DATA] [GEOGRAPHIC_DATA] [GEOGRAPHIC_DATA] [GEOGRAPHIC_DATA] …"
select select "US"
click select "Select [GEOGRAPHIC_DATA] [GEOGRAPHIC_DATA] [GEOGRAPHIC_DATA] [GEOGRAPHIC_DATA] …"
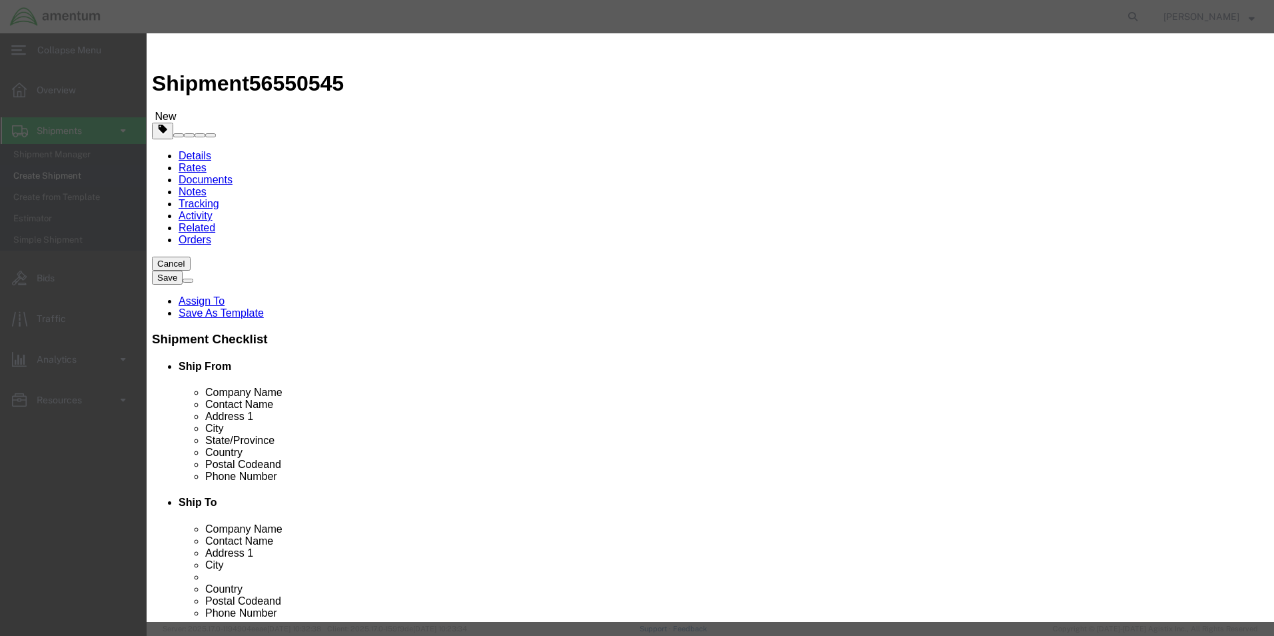
click select "Select ATF BIS DEA EPA FDA FTR ITAR OFAC Other (OPA)"
select select "FTR"
click select "Select ATF BIS DEA EPA FDA FTR ITAR OFAC Other (OPA)"
click select "Select 30.2(d)(2) 30.36 30.37(a) 30.37(f) 30.37(g) 30.37(h) 30.37(i) 30.37(j) 3…"
select select "30.37(a)"
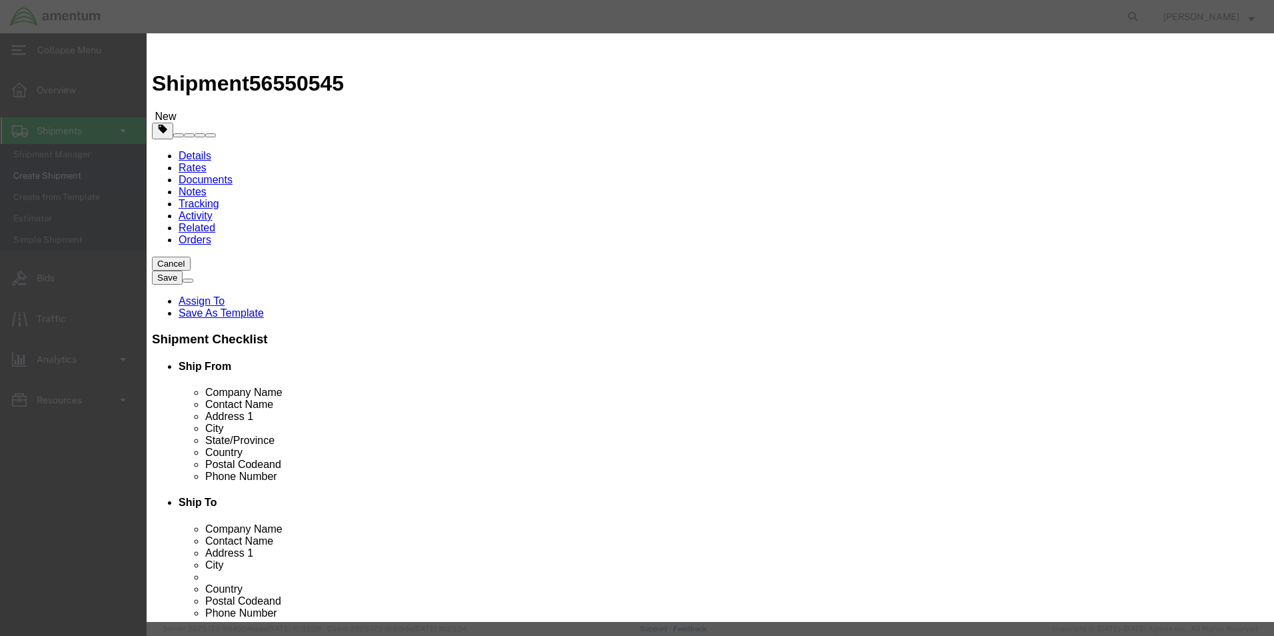
click select "Select 30.2(d)(2) 30.36 30.37(a) 30.37(f) 30.37(g) 30.37(h) 30.37(i) 30.37(j) 3…"
click button "Save & Close"
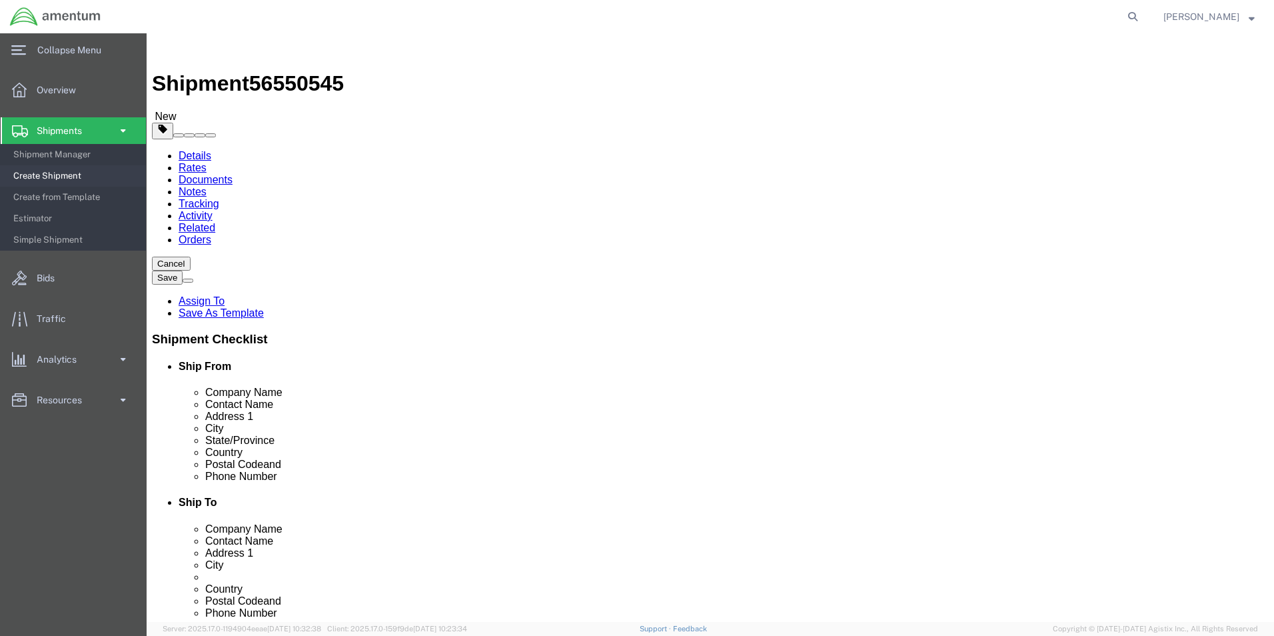
click button "Continue"
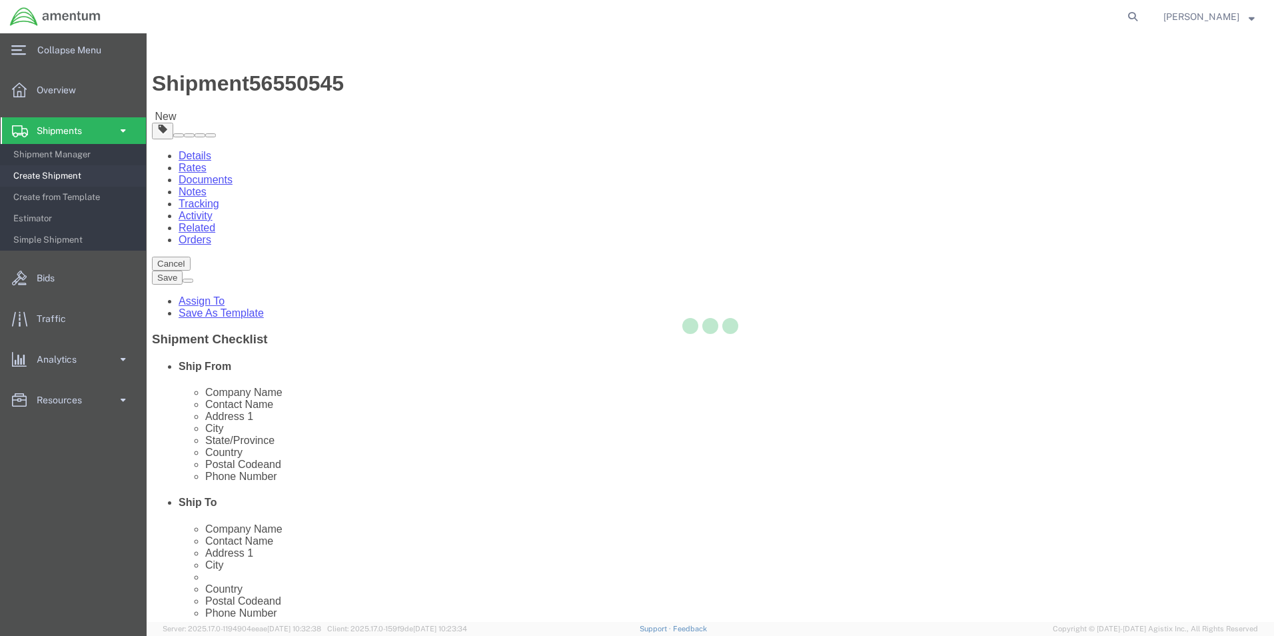
select select
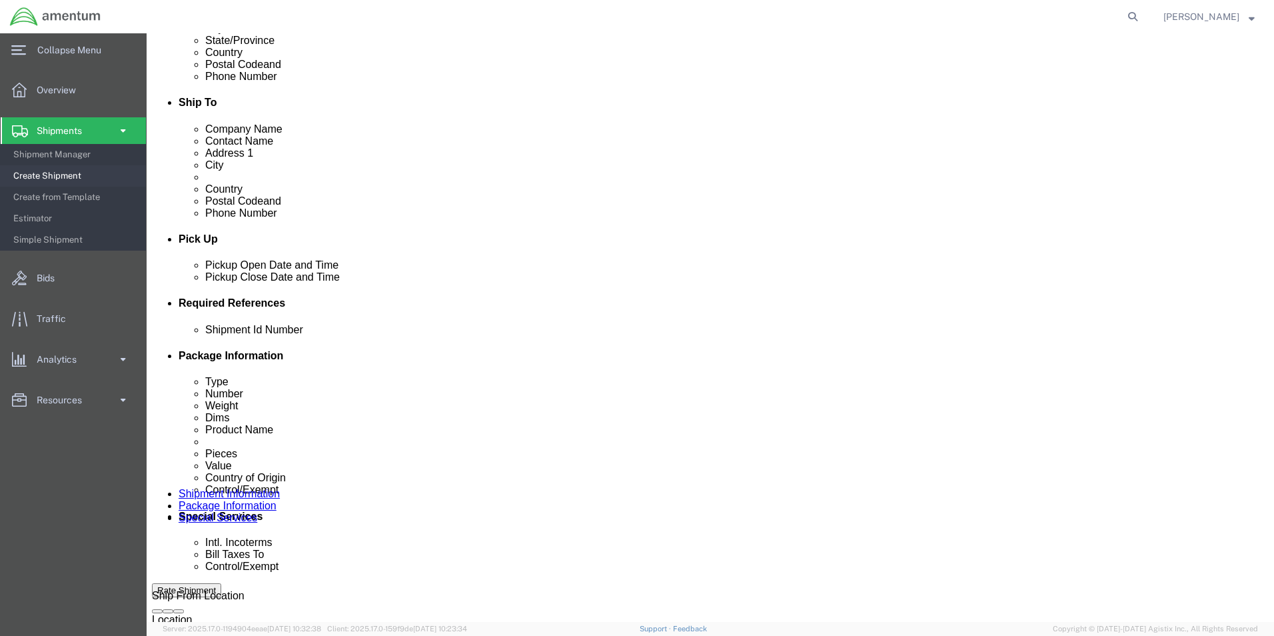
scroll to position [466, 0]
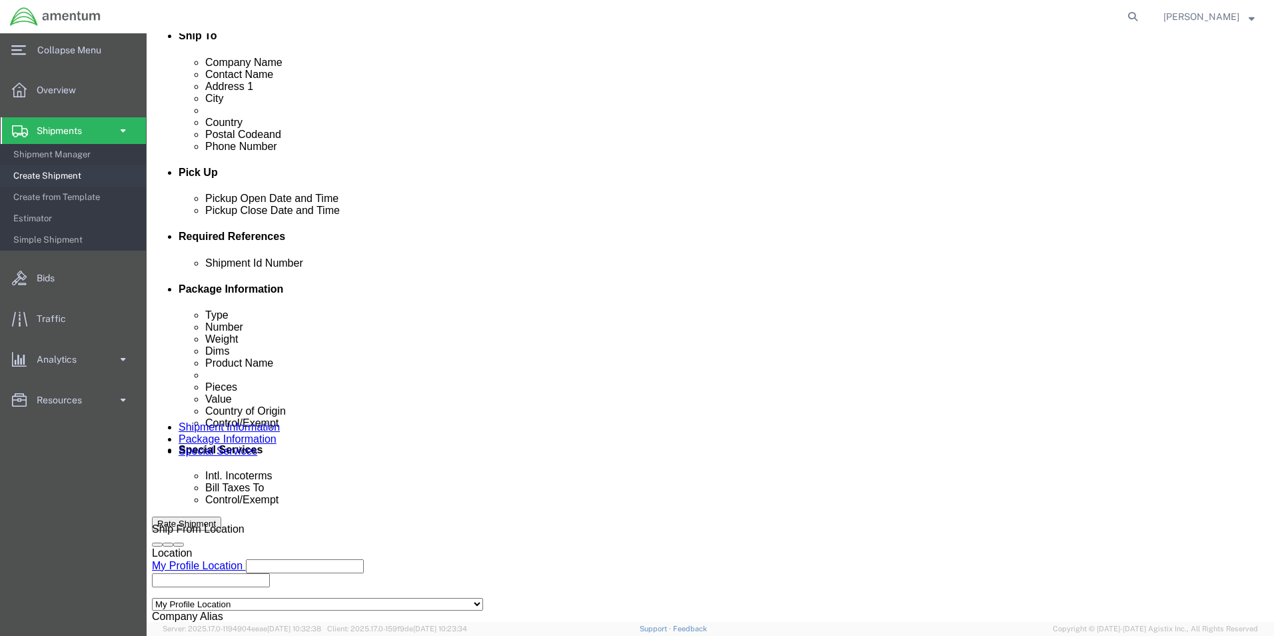
click select "Select Carriage Insurance Paid Carriage Paid To Cost and Freight Cost Insurance…"
select select "DAP"
click select "Select Carriage Insurance Paid Carriage Paid To Cost and Freight Cost Insurance…"
select select "SHIP"
click select "Select Recipient Account Sender/Shipper Third Party Account"
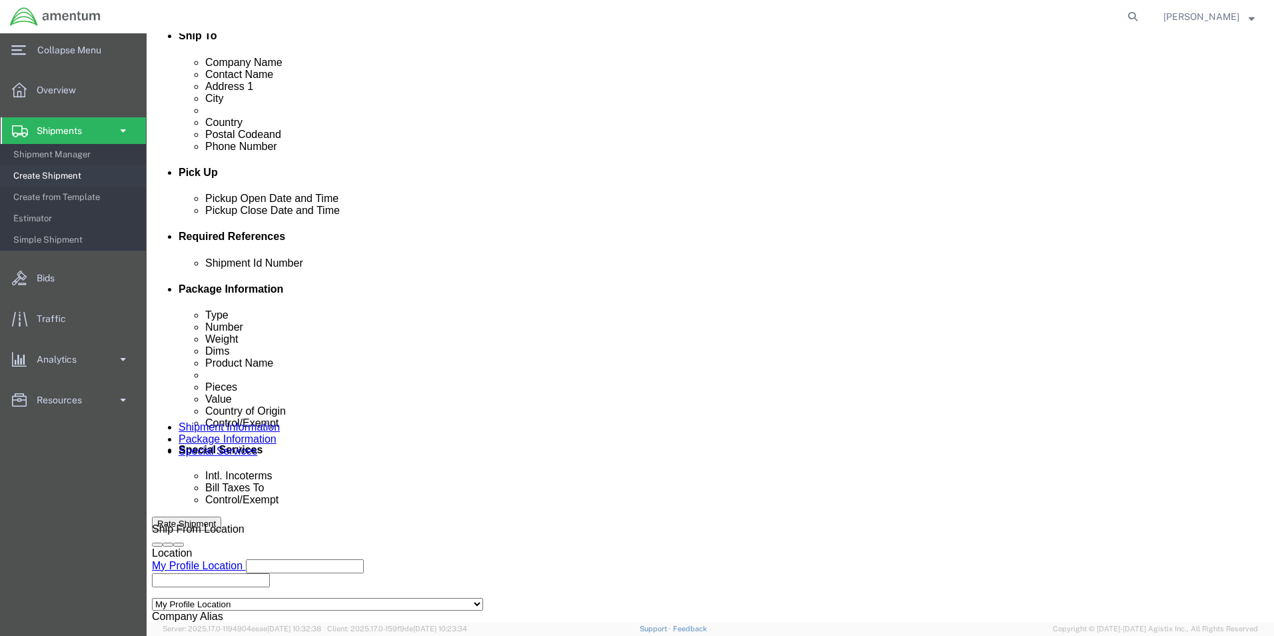
select select "SHIP"
click select "Select Recipient Account Sender/Shipper Third Party Account"
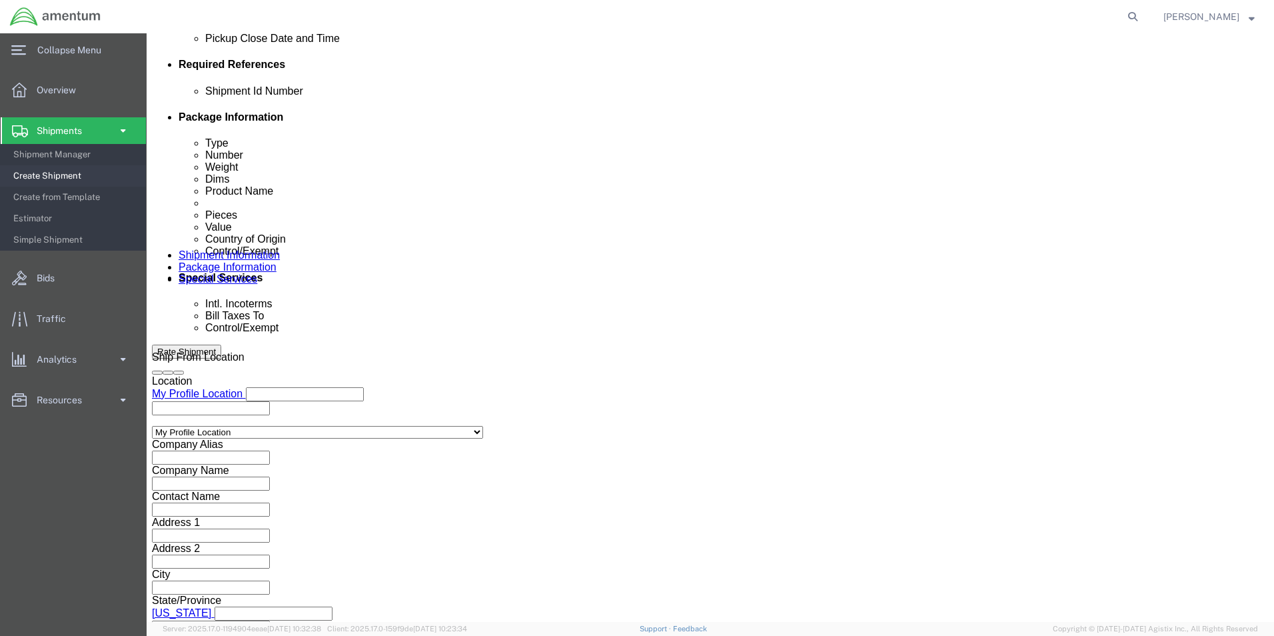
scroll to position [800, 0]
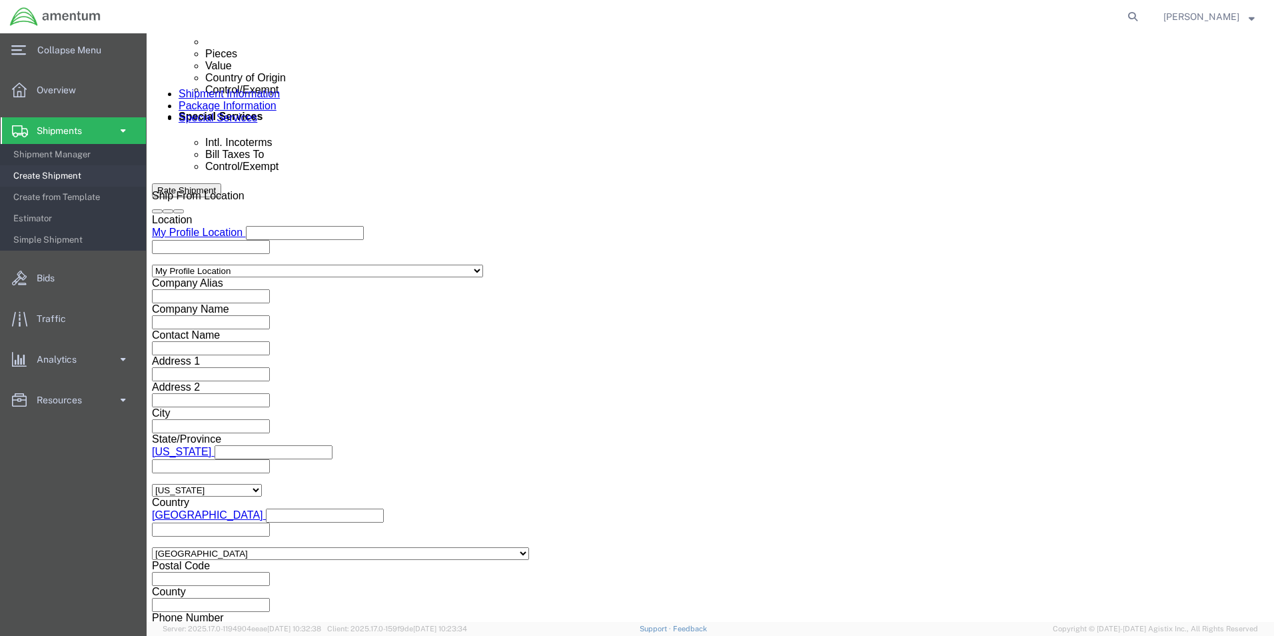
click select "Select ATF BIS DEA EPA FDA FTR ITAR OFAC Other (OPA)"
select select "FTR"
click select "Select ATF BIS DEA EPA FDA FTR ITAR OFAC Other (OPA)"
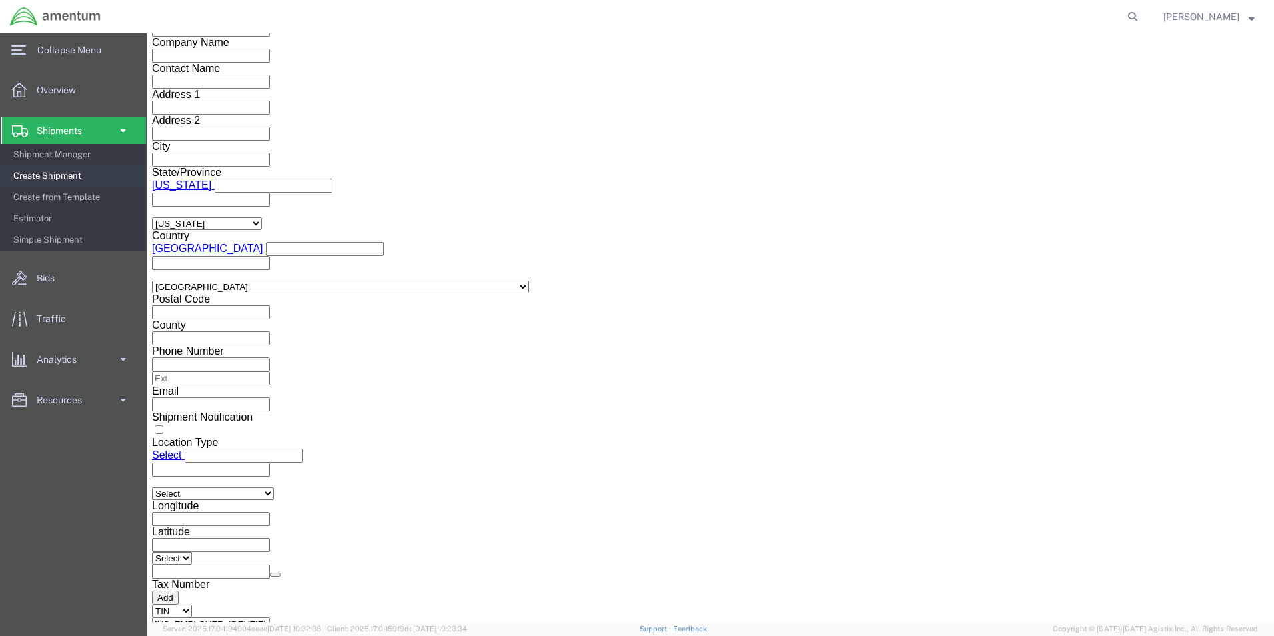
click select "Select 30.2(d)(2) 30.36 30.37(a) 30.37(f) 30.37(g) 30.37(h) 30.37(i) 30.37(j) 3…"
select select "30.37(a)"
click select "Select 30.2(d)(2) 30.36 30.37(a) 30.37(f) 30.37(g) 30.37(h) 30.37(i) 30.37(j) 3…"
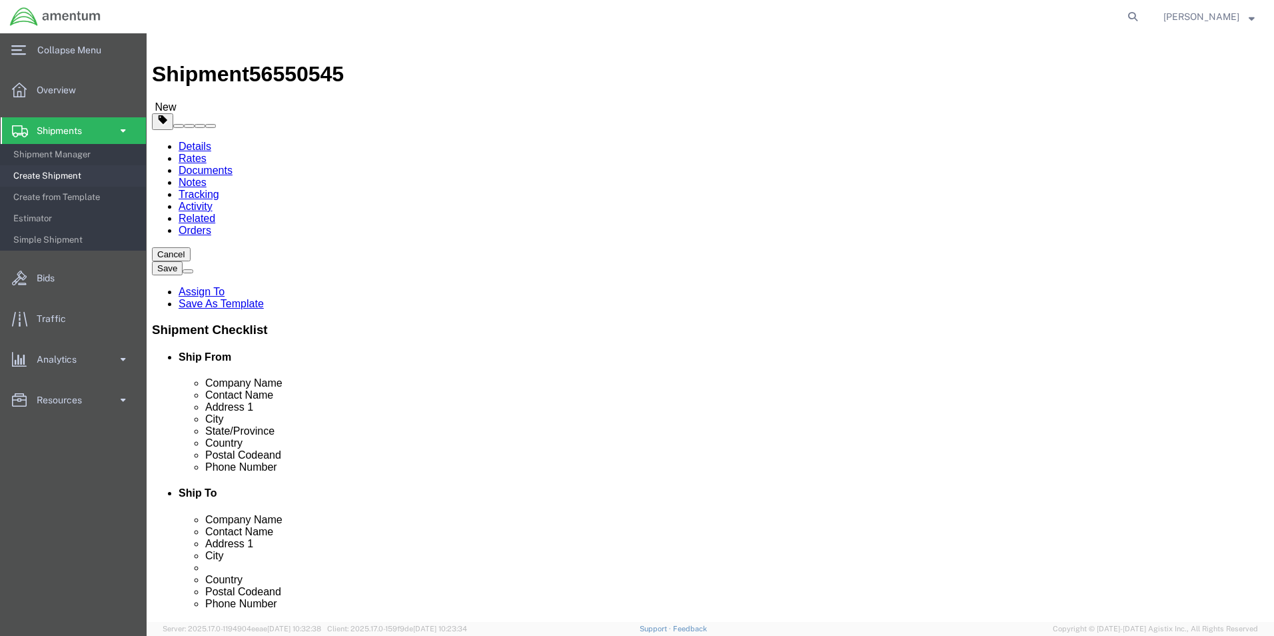
scroll to position [0, 0]
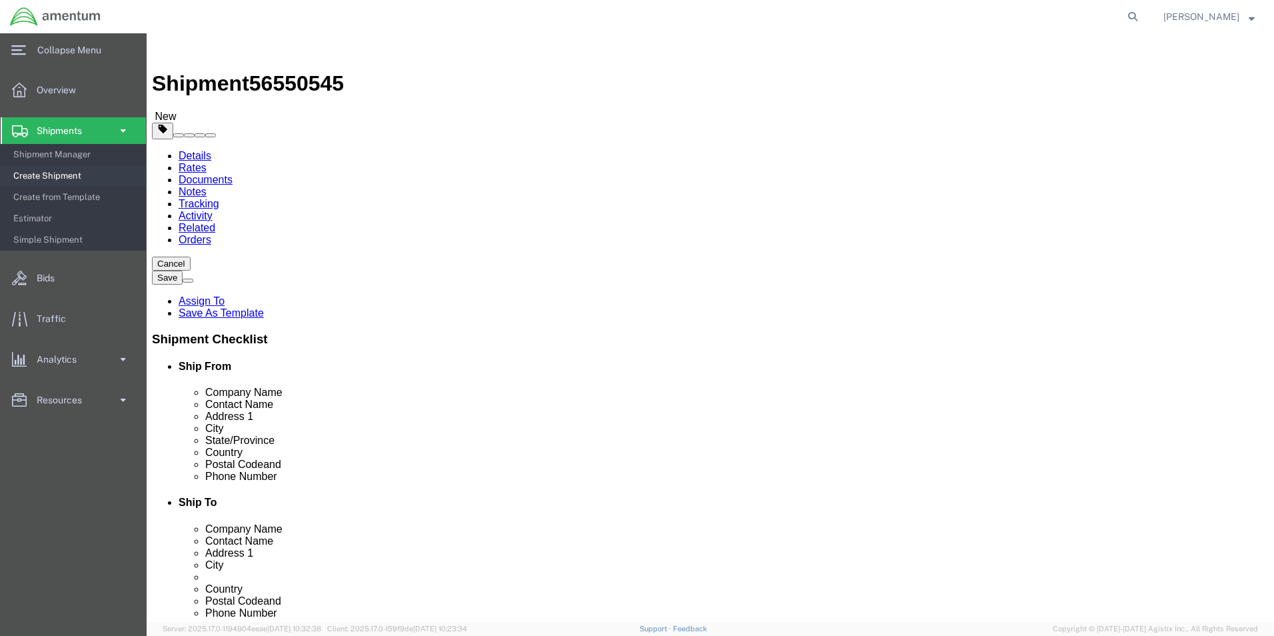
click button "Rate Shipment"
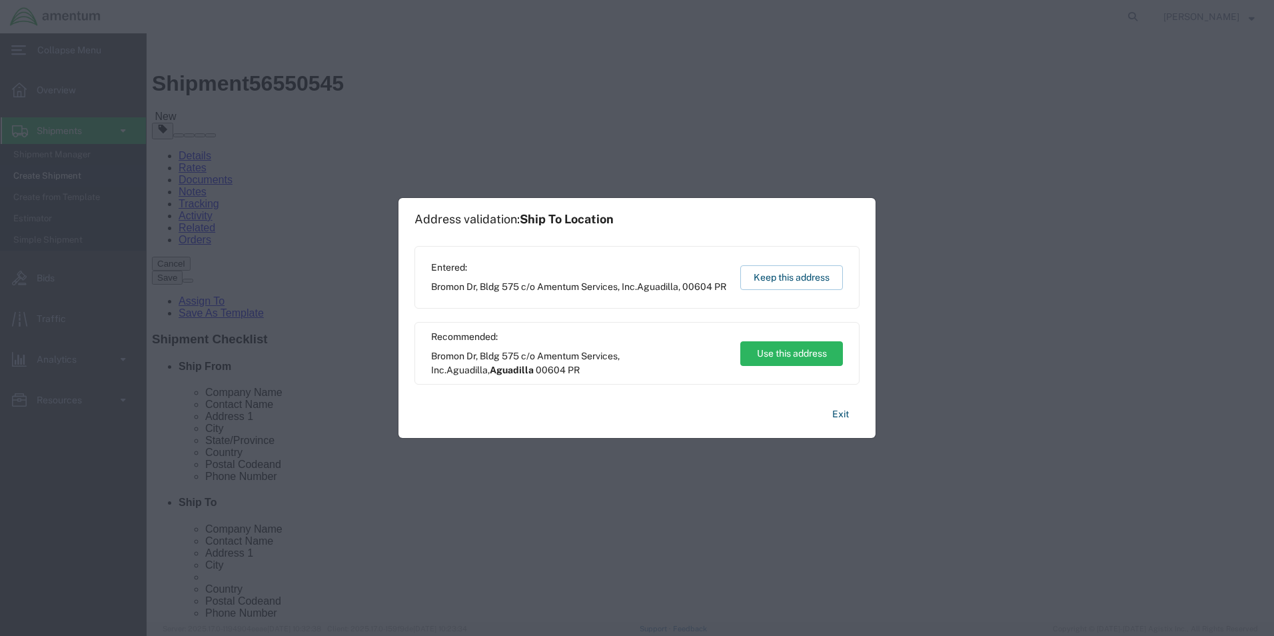
click at [780, 350] on button "Use this address" at bounding box center [791, 353] width 103 height 25
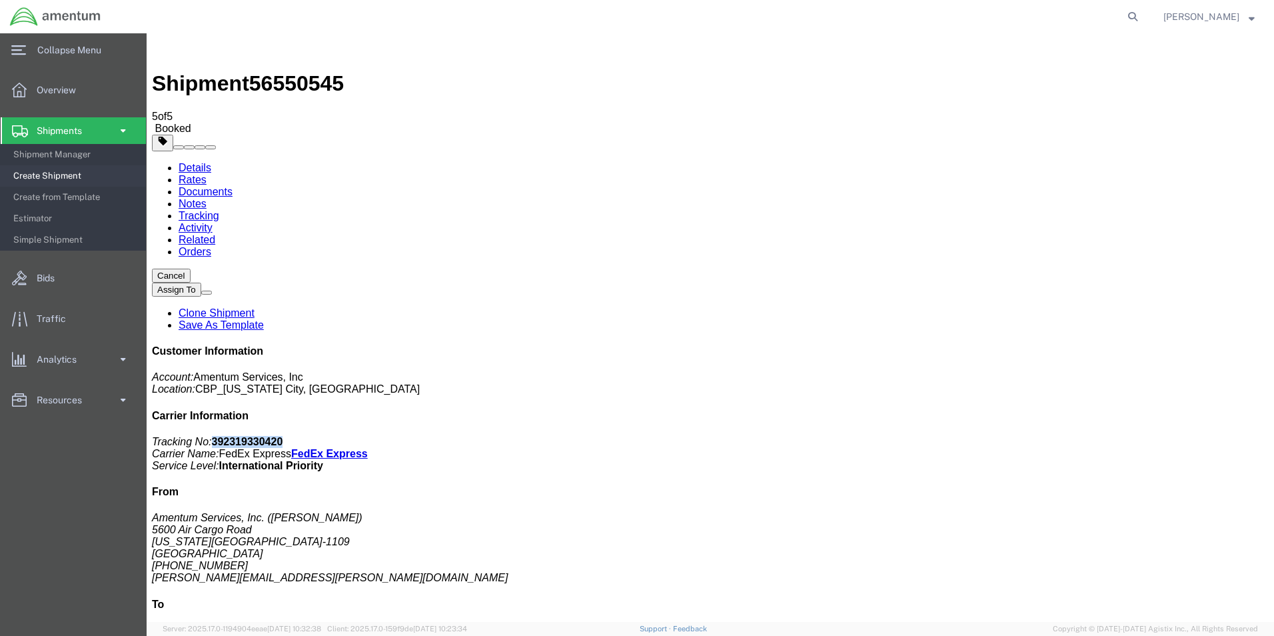
drag, startPoint x: 1153, startPoint y: 208, endPoint x: 1088, endPoint y: 211, distance: 65.4
click at [1088, 436] on p "Tracking No: 392319330420 Carrier Name: FedEx Express FedEx Express Service Lev…" at bounding box center [710, 454] width 1117 height 36
copy b "392319330420"
drag, startPoint x: 605, startPoint y: 235, endPoint x: 508, endPoint y: 33, distance: 223.3
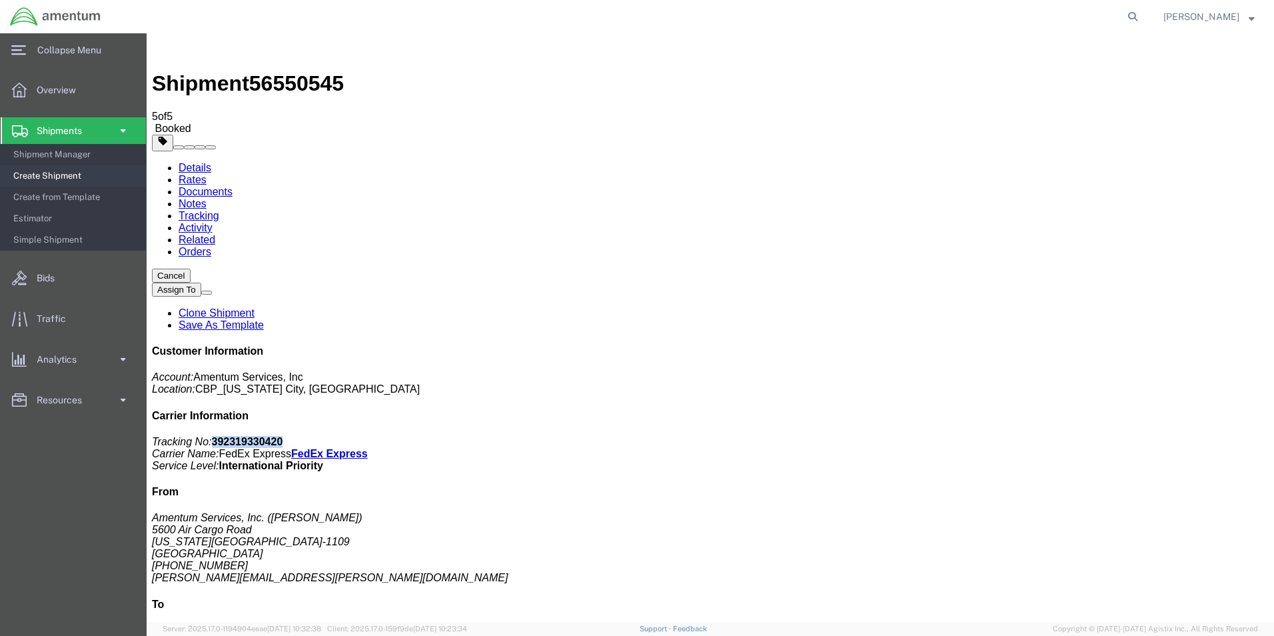
drag, startPoint x: 445, startPoint y: 34, endPoint x: 604, endPoint y: 265, distance: 280.2
click at [179, 162] on link "Details" at bounding box center [195, 167] width 33 height 11
